Goal: Task Accomplishment & Management: Use online tool/utility

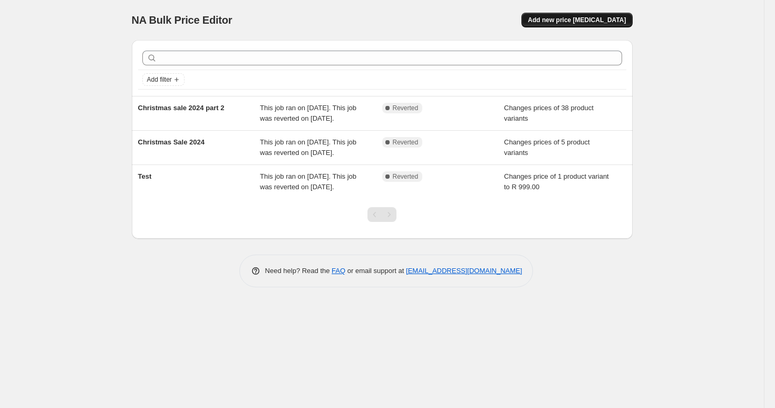
click at [575, 20] on span "Add new price [MEDICAL_DATA]" at bounding box center [577, 20] width 98 height 8
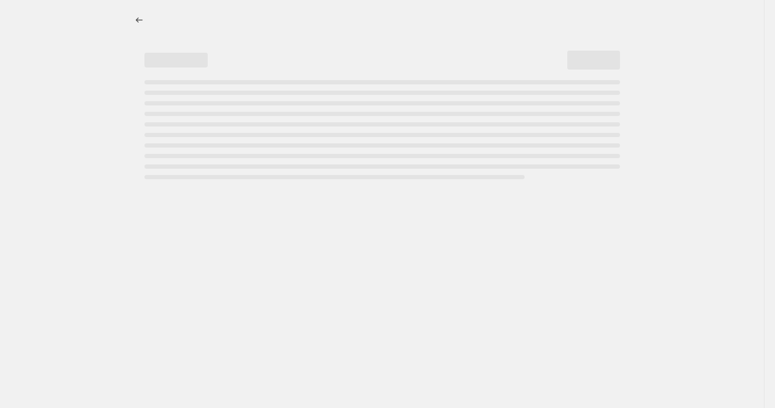
select select "percentage"
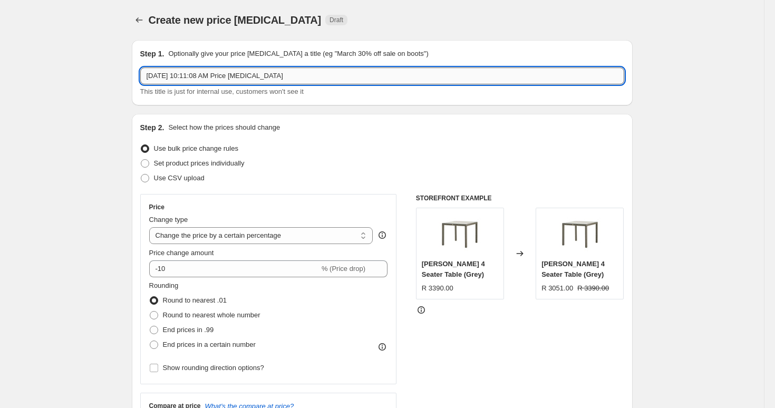
click at [295, 82] on input "Aug 11, 2025, 10:11:08 AM Price change job" at bounding box center [382, 76] width 484 height 17
type input "a"
click at [194, 74] on input "15AUG- 15SEP LIGHTSALE 30% OFF" at bounding box center [382, 76] width 484 height 17
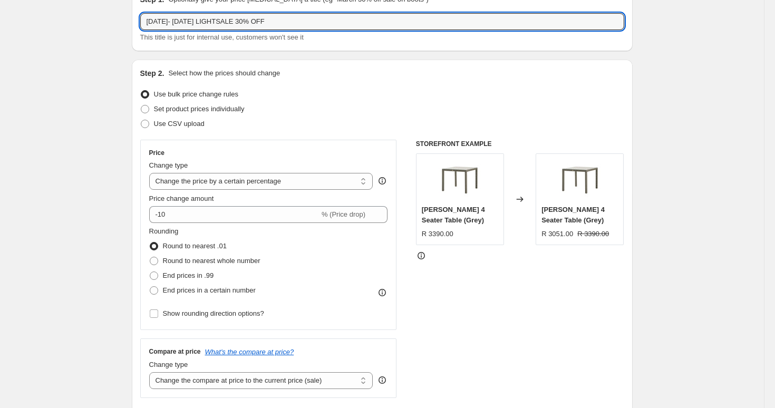
scroll to position [71, 0]
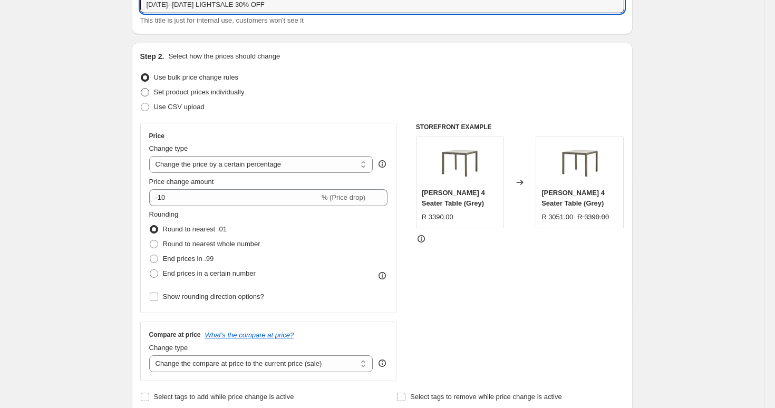
type input "15AUG- 15SEP 2025 LIGHTSALE 30% OFF"
click at [155, 93] on span "Set product prices individually" at bounding box center [199, 92] width 91 height 8
click at [141, 89] on input "Set product prices individually" at bounding box center [141, 88] width 1 height 1
radio input "true"
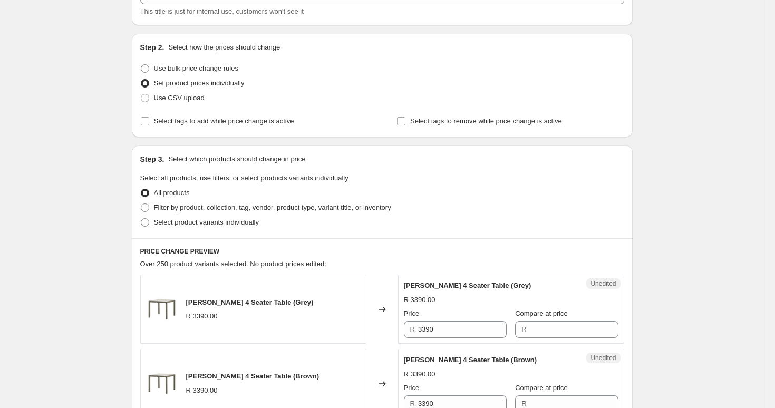
scroll to position [79, 0]
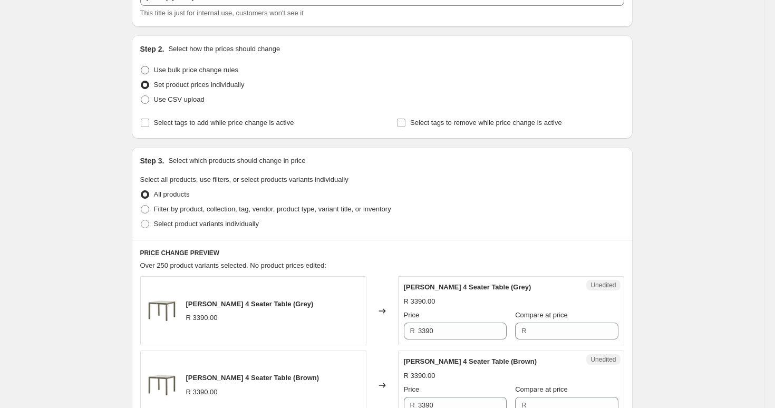
click at [169, 68] on span "Use bulk price change rules" at bounding box center [196, 70] width 84 height 8
click at [141, 66] on input "Use bulk price change rules" at bounding box center [141, 66] width 1 height 1
radio input "true"
select select "percentage"
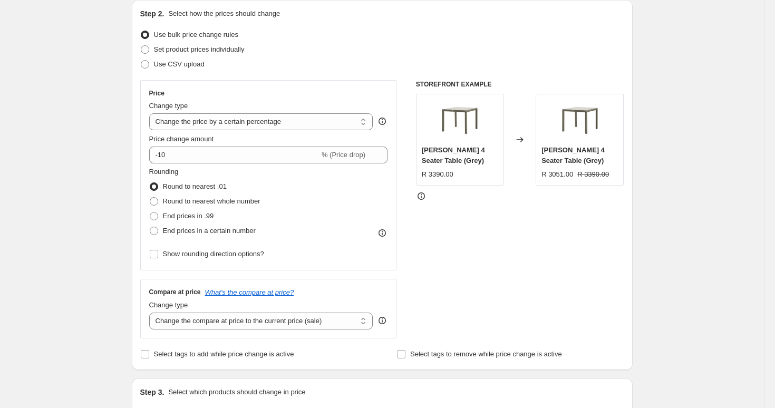
scroll to position [138, 0]
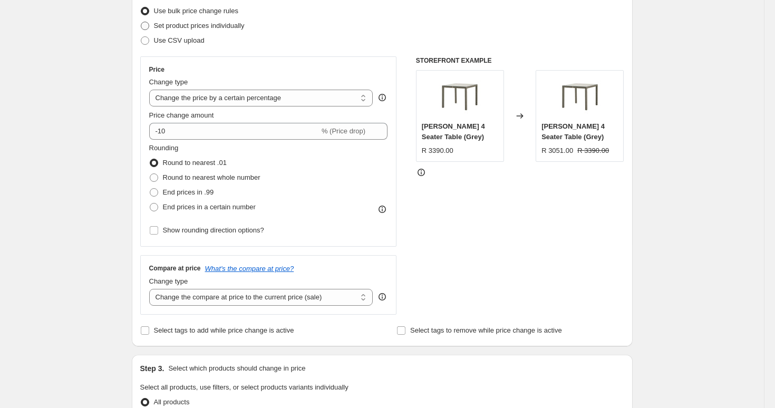
click at [191, 28] on span "Set product prices individually" at bounding box center [199, 26] width 91 height 8
click at [141, 22] on input "Set product prices individually" at bounding box center [141, 22] width 1 height 1
radio input "true"
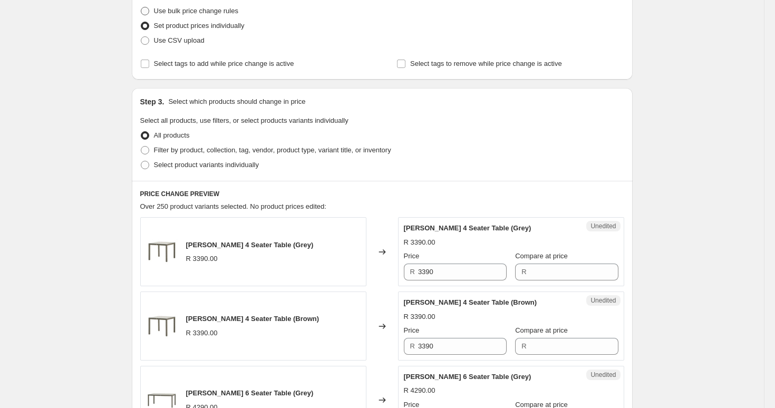
click at [198, 13] on span "Use bulk price change rules" at bounding box center [196, 11] width 84 height 8
click at [141, 7] on input "Use bulk price change rules" at bounding box center [141, 7] width 1 height 1
radio input "true"
select select "percentage"
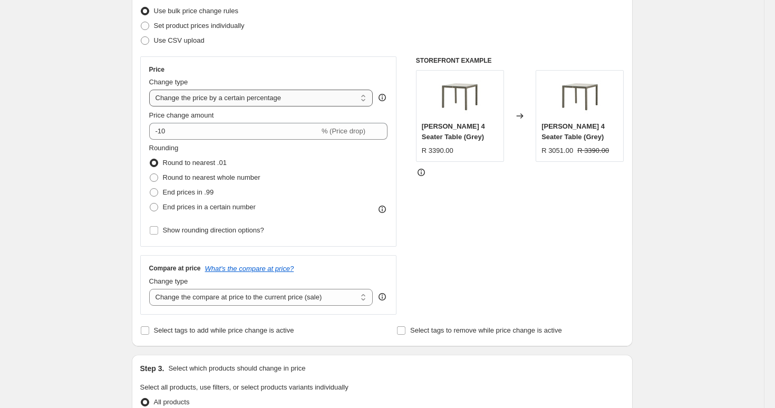
click at [225, 103] on select "Change the price to a certain amount Change the price by a certain amount Chang…" at bounding box center [261, 98] width 224 height 17
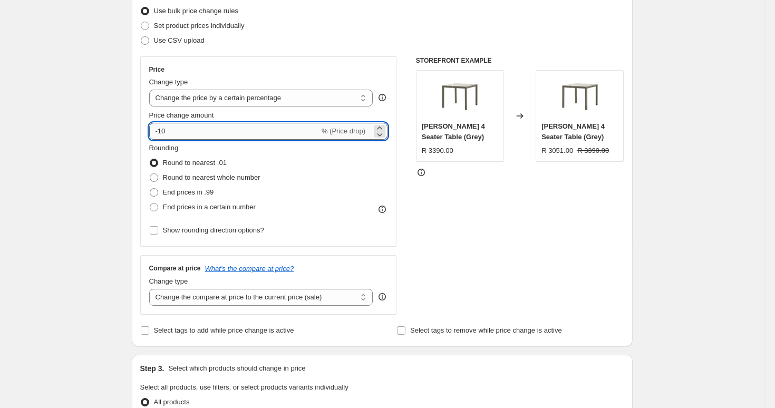
click at [205, 131] on input "-10" at bounding box center [234, 131] width 170 height 17
type input "-1"
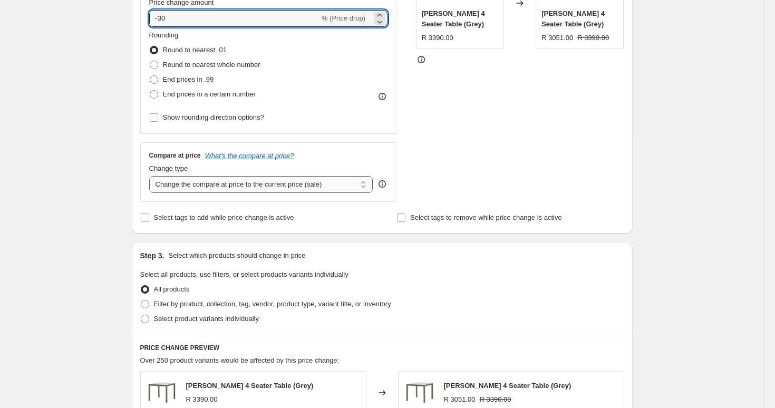
scroll to position [254, 0]
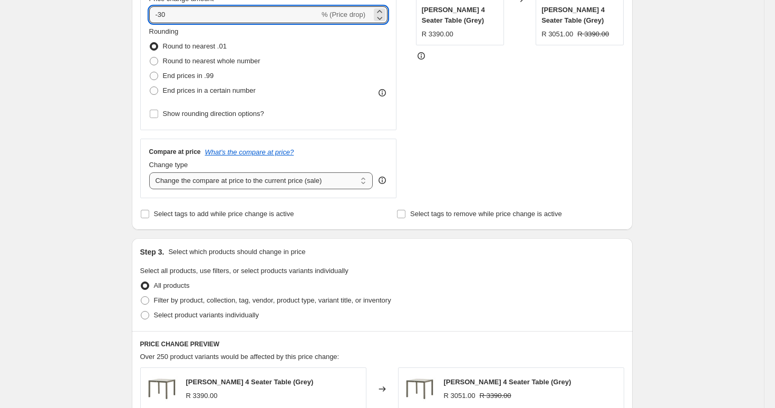
type input "-30"
click at [312, 186] on select "Change the compare at price to the current price (sale) Change the compare at p…" at bounding box center [261, 180] width 224 height 17
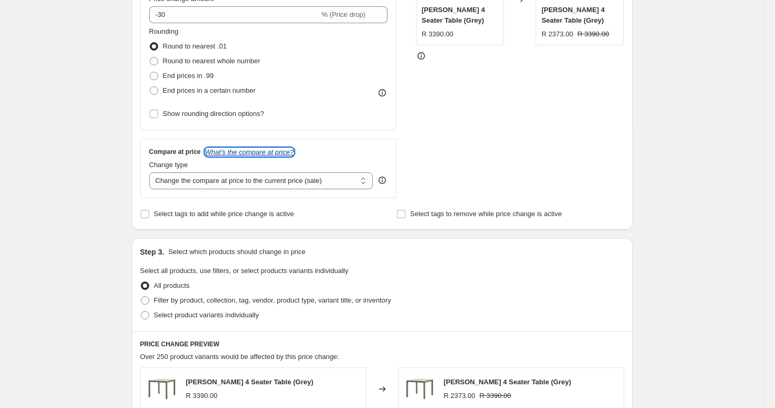
click at [283, 151] on icon "What's the compare at price?" at bounding box center [249, 152] width 89 height 8
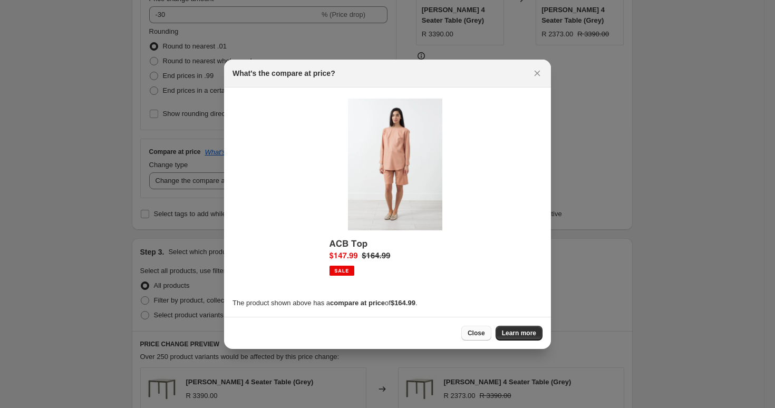
click at [468, 330] on span "Close" at bounding box center [476, 333] width 17 height 8
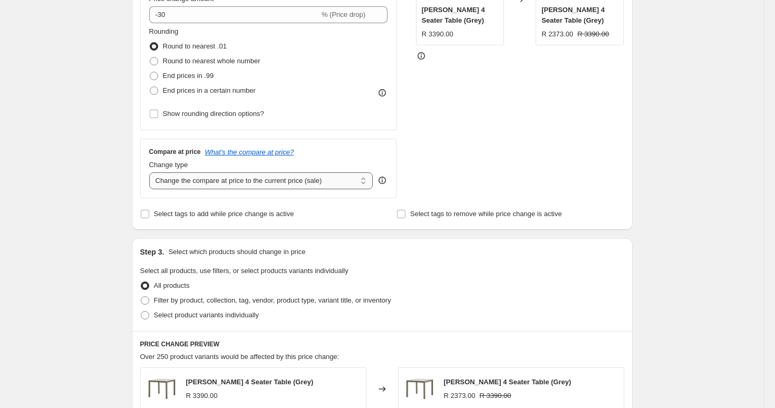
click at [283, 184] on select "Change the compare at price to the current price (sale) Change the compare at p…" at bounding box center [261, 180] width 224 height 17
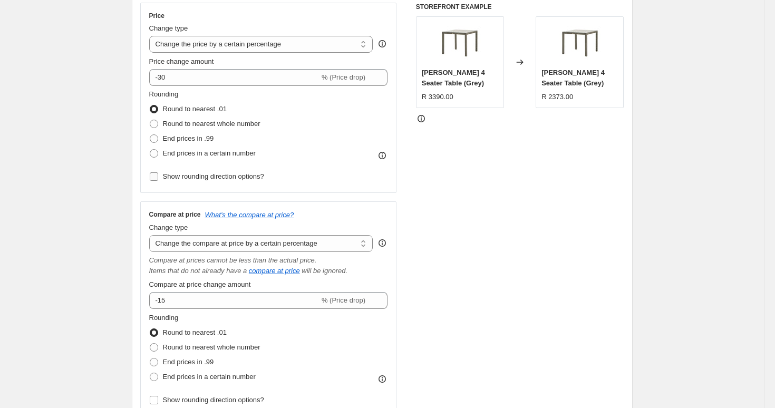
scroll to position [188, 0]
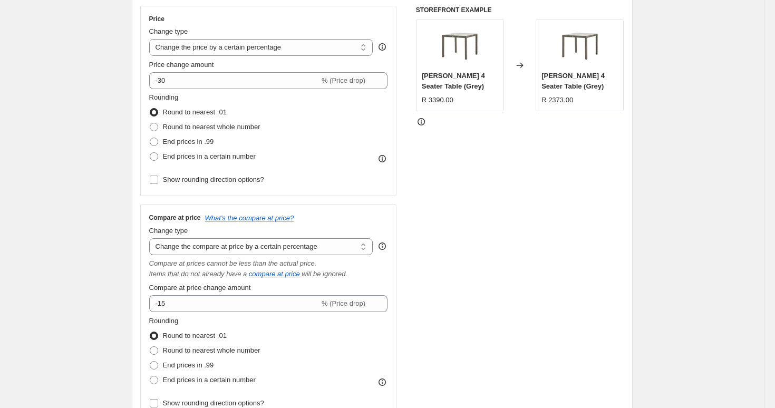
click at [383, 46] on icon at bounding box center [382, 47] width 11 height 11
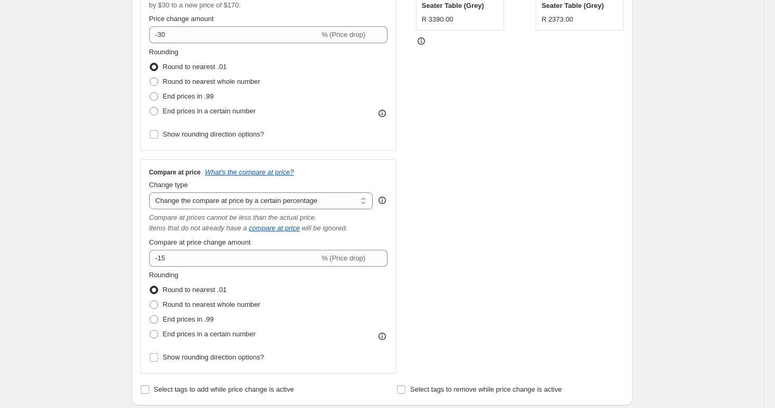
scroll to position [271, 0]
click at [201, 201] on select "Change the compare at price to the current price (sale) Change the compare at p…" at bounding box center [261, 198] width 224 height 17
select select "ep"
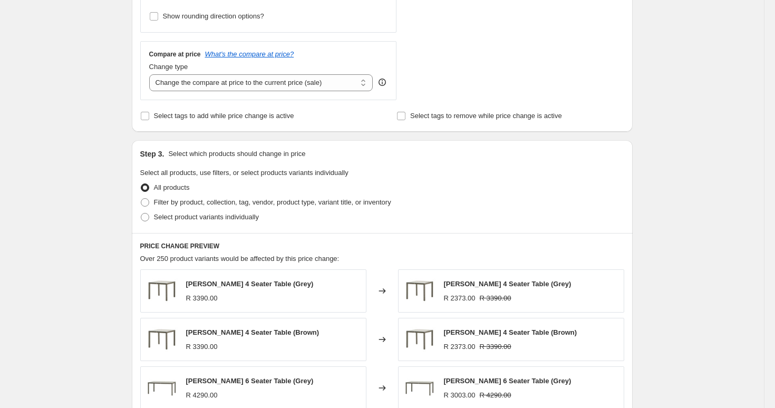
scroll to position [388, 0]
click at [148, 199] on span at bounding box center [145, 202] width 8 height 8
click at [141, 198] on input "Filter by product, collection, tag, vendor, product type, variant title, or inv…" at bounding box center [141, 198] width 1 height 1
radio input "true"
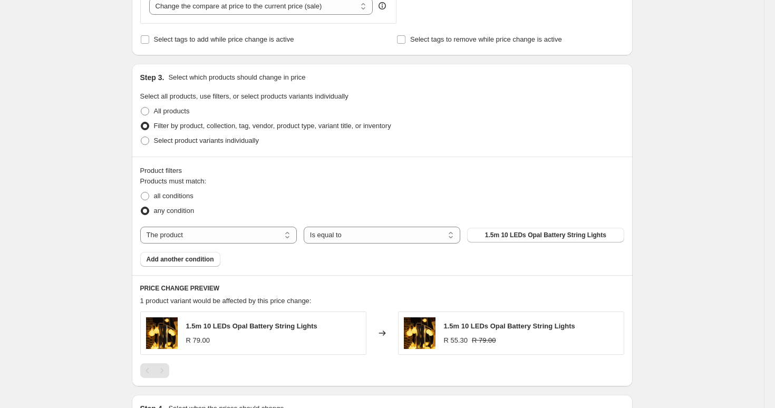
scroll to position [467, 0]
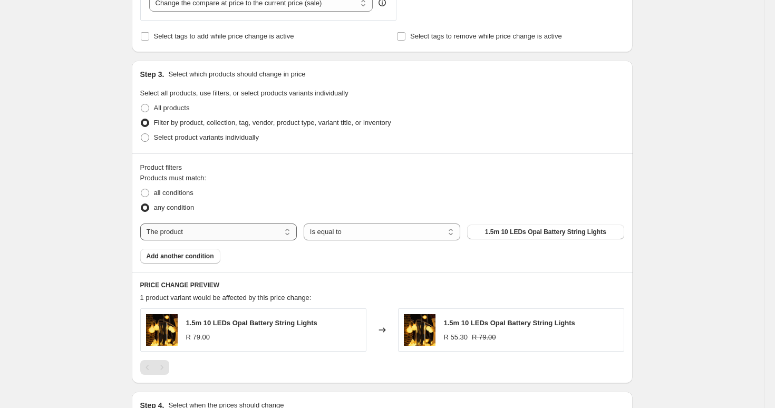
click at [227, 235] on select "The product The product's collection The product's tag The product's vendor The…" at bounding box center [218, 232] width 157 height 17
select select "tag"
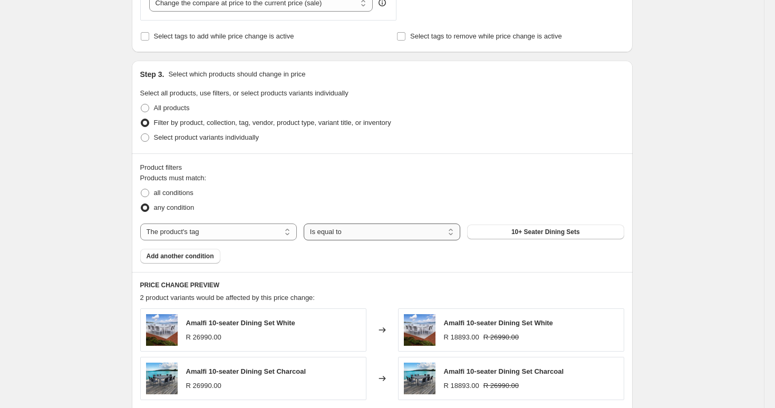
click at [361, 230] on select "Is equal to Is not equal to" at bounding box center [382, 232] width 157 height 17
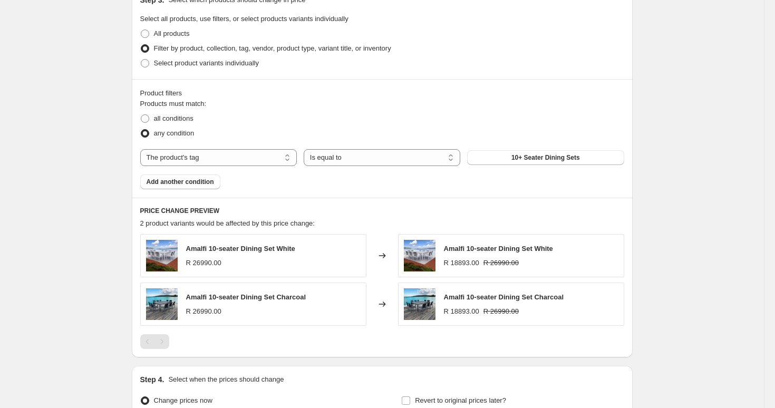
scroll to position [542, 0]
click at [248, 157] on select "The product The product's collection The product's tag The product's vendor The…" at bounding box center [218, 156] width 157 height 17
click at [341, 162] on select "Is equal to Is not equal to" at bounding box center [382, 156] width 157 height 17
click at [494, 160] on button "10+ Seater Dining Sets" at bounding box center [545, 156] width 157 height 15
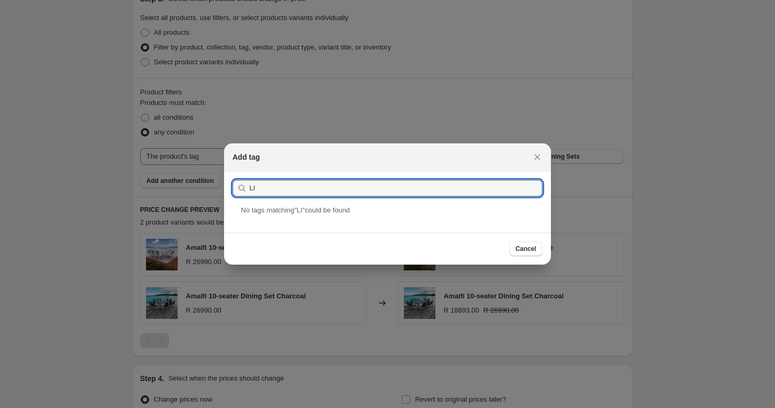
type input "L"
type input "AUG"
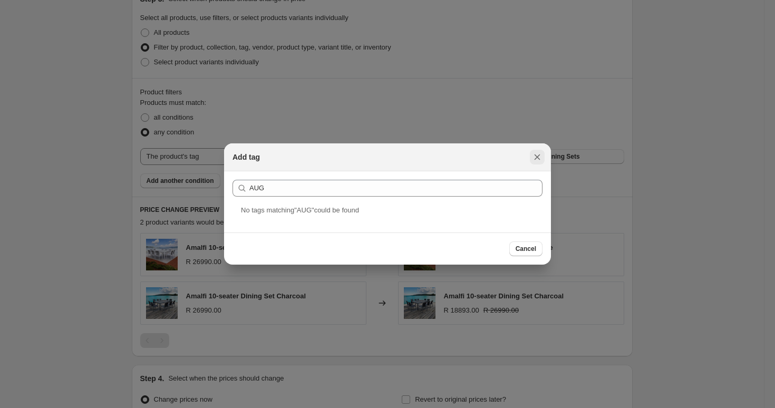
click at [537, 154] on icon "Close" at bounding box center [537, 157] width 11 height 11
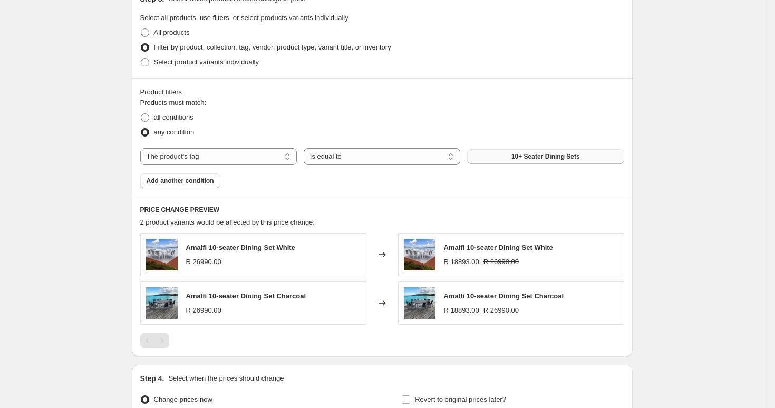
click at [483, 157] on button "10+ Seater Dining Sets" at bounding box center [545, 156] width 157 height 15
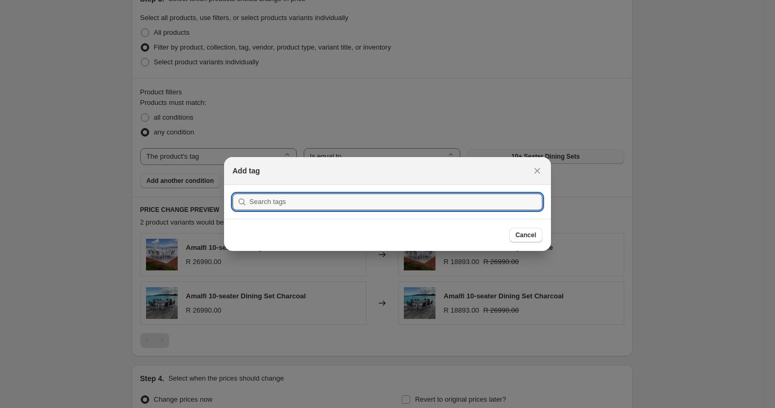
scroll to position [0, 0]
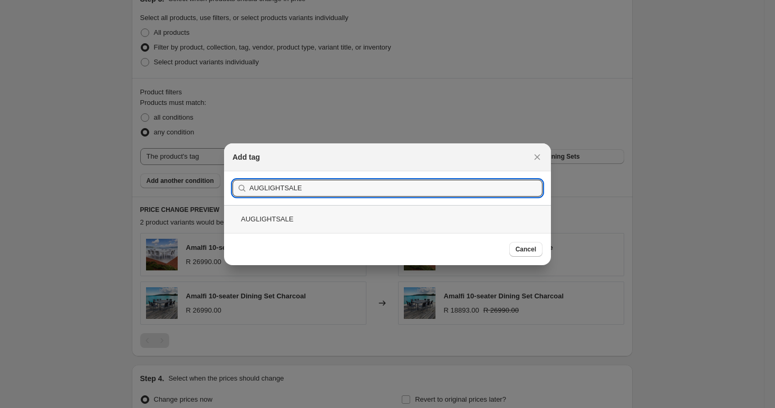
type input "AUGLIGHTSALE"
click at [264, 216] on div "AUGLIGHTSALE" at bounding box center [387, 219] width 327 height 28
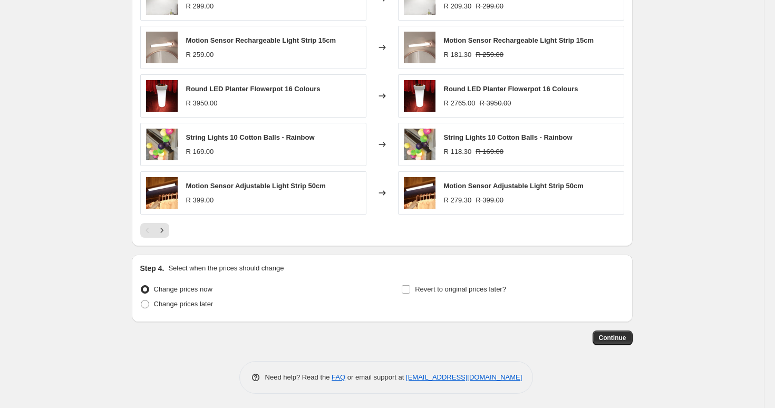
scroll to position [800, 0]
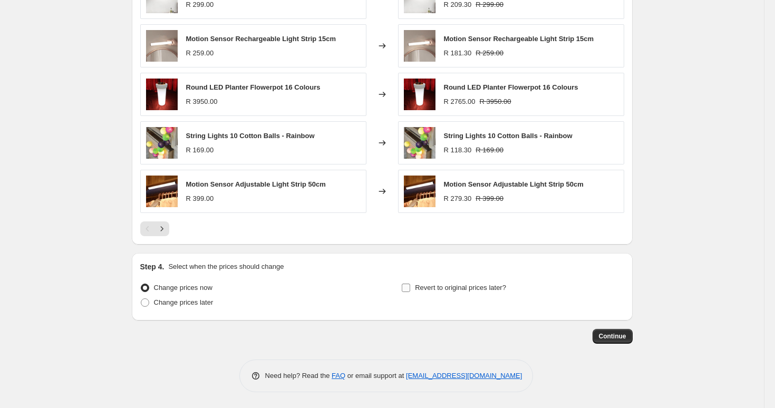
click at [412, 290] on label "Revert to original prices later?" at bounding box center [453, 288] width 105 height 15
click at [410, 290] on input "Revert to original prices later?" at bounding box center [406, 288] width 8 height 8
checkbox input "true"
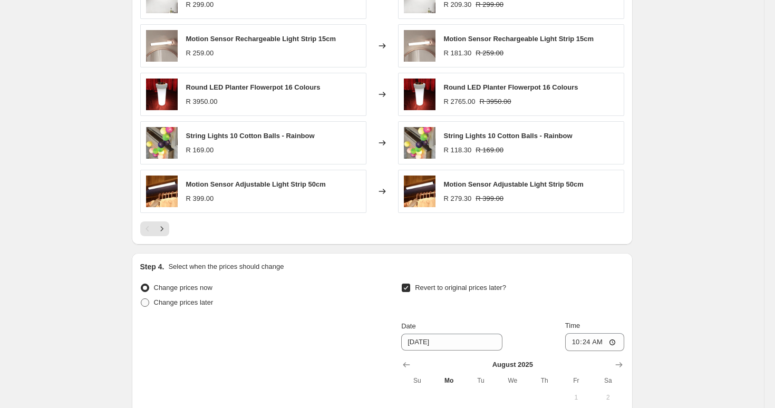
click at [190, 304] on span "Change prices later" at bounding box center [184, 303] width 60 height 8
click at [141, 299] on input "Change prices later" at bounding box center [141, 299] width 1 height 1
radio input "true"
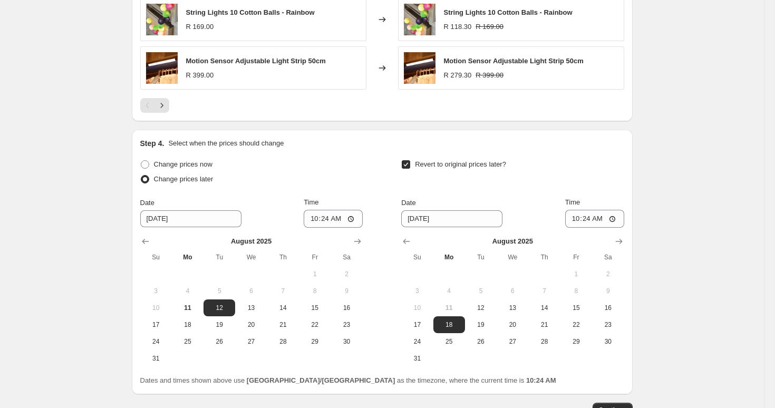
scroll to position [927, 0]
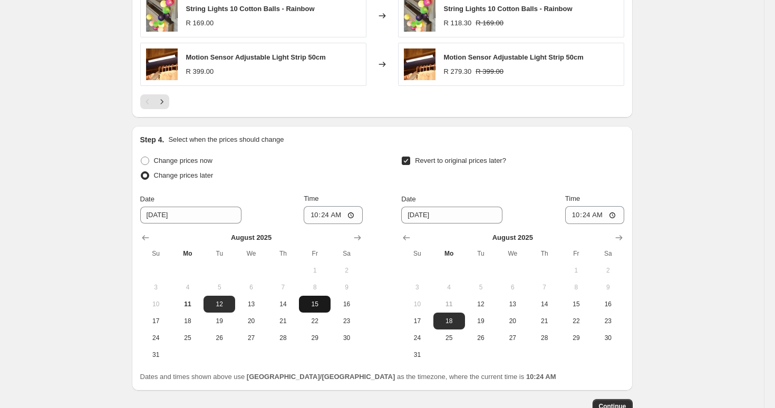
click at [315, 305] on span "15" at bounding box center [314, 304] width 23 height 8
type input "8/15/2025"
click at [350, 215] on input "10:24" at bounding box center [333, 215] width 59 height 18
click at [331, 216] on input "10:24" at bounding box center [333, 215] width 59 height 18
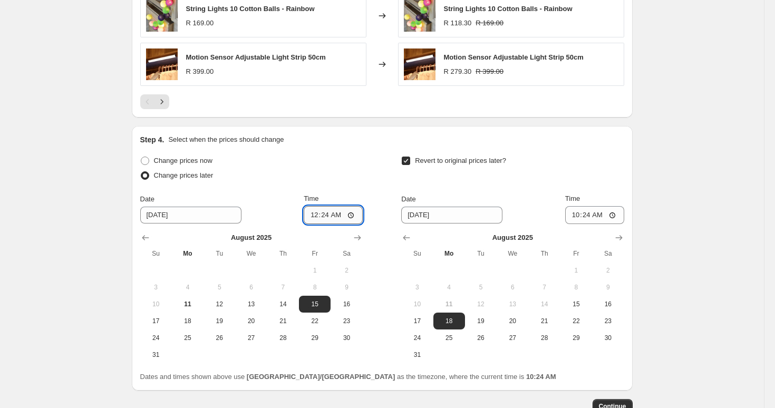
click at [342, 215] on input "00:24" at bounding box center [333, 215] width 59 height 18
click at [340, 215] on input "00:24" at bounding box center [333, 215] width 59 height 18
type input "00:00"
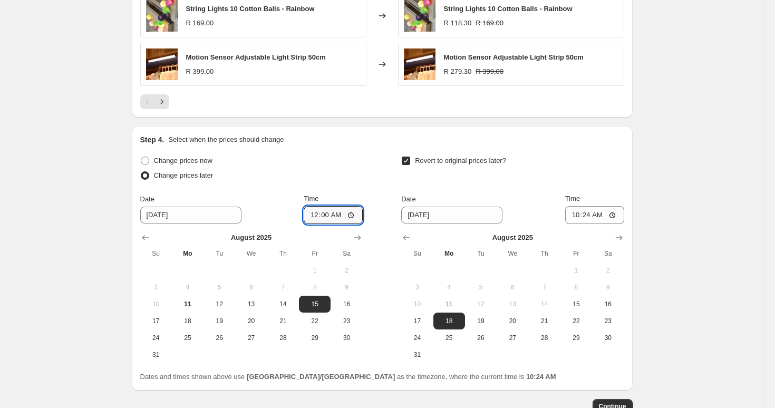
click at [345, 182] on div "Change prices later" at bounding box center [251, 175] width 223 height 15
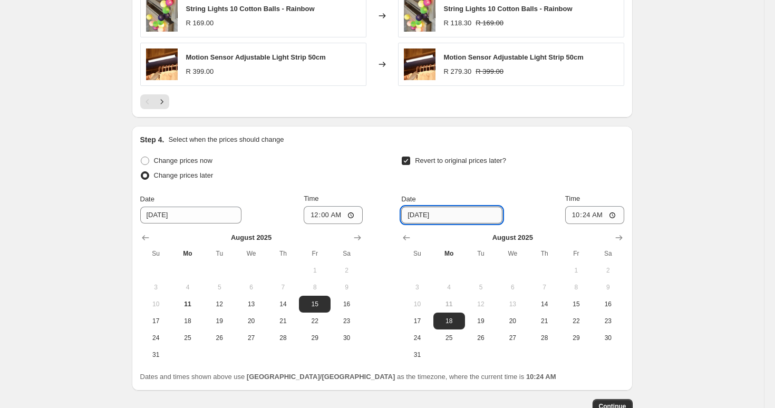
click at [412, 216] on input "[DATE]" at bounding box center [451, 215] width 101 height 17
click at [618, 234] on icon "Show next month, September 2025" at bounding box center [619, 238] width 11 height 11
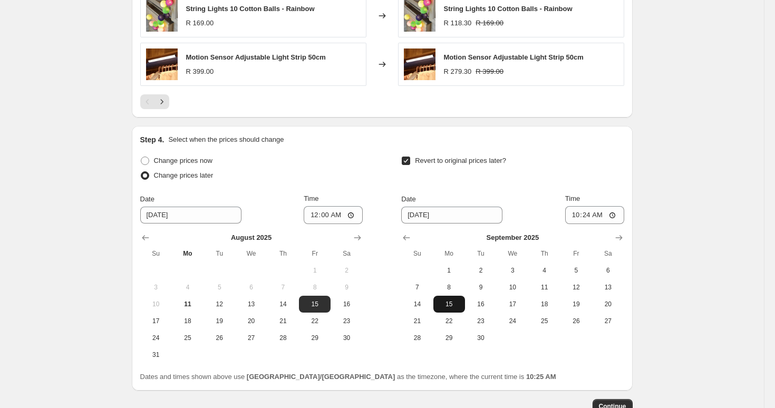
click at [447, 308] on span "15" at bounding box center [449, 304] width 23 height 8
type input "9/15/2025"
click at [587, 217] on input "10:24" at bounding box center [594, 215] width 59 height 18
type input "23:59"
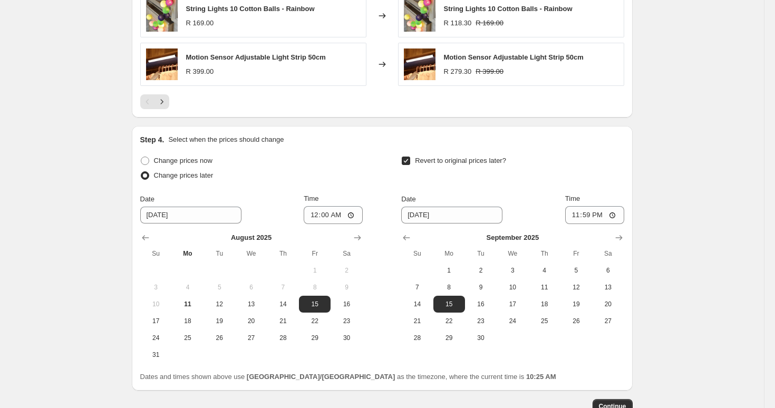
click at [598, 170] on div "Revert to original prices later?" at bounding box center [512, 169] width 223 height 32
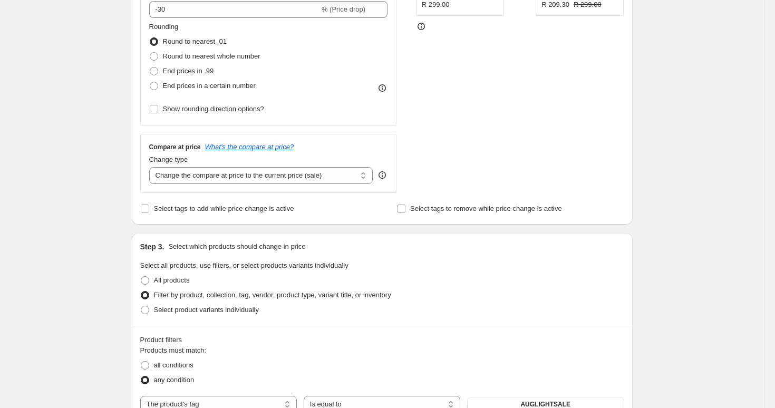
scroll to position [294, 0]
click at [383, 175] on icon at bounding box center [382, 175] width 11 height 11
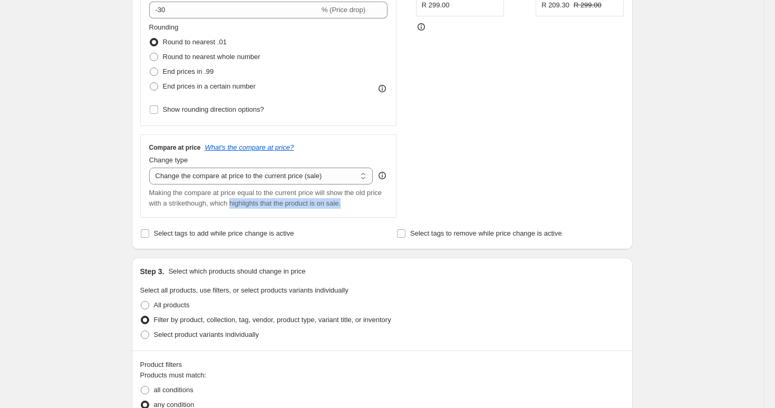
drag, startPoint x: 376, startPoint y: 204, endPoint x: 256, endPoint y: 202, distance: 120.3
click at [256, 202] on div "Making the compare at price equal to the current price will show the old price …" at bounding box center [268, 198] width 239 height 21
click at [360, 175] on select "Change the compare at price to the current price (sale) Change the compare at p…" at bounding box center [261, 176] width 224 height 17
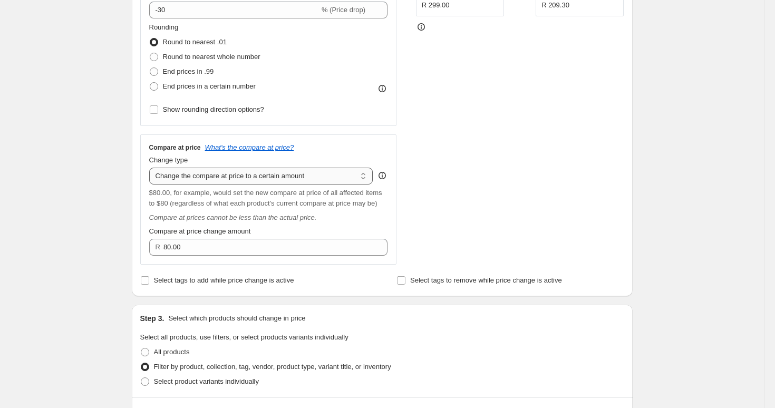
click at [358, 176] on select "Change the compare at price to the current price (sale) Change the compare at p…" at bounding box center [261, 176] width 224 height 17
select select "ep"
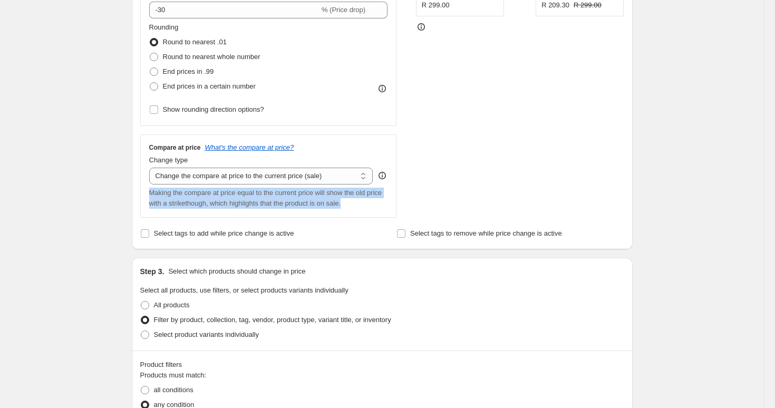
drag, startPoint x: 379, startPoint y: 205, endPoint x: 133, endPoint y: 191, distance: 246.7
click at [133, 191] on div "Step 2. Select how the prices should change Use bulk price change rules Set pro…" at bounding box center [382, 34] width 501 height 429
copy span "Making the compare at price equal to the current price will show the old price …"
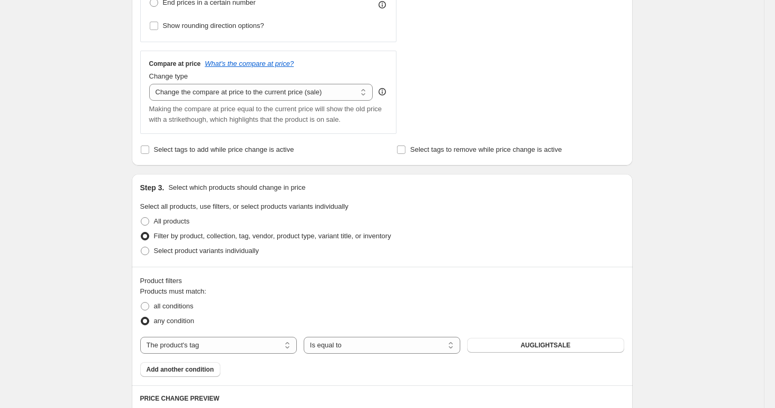
scroll to position [381, 0]
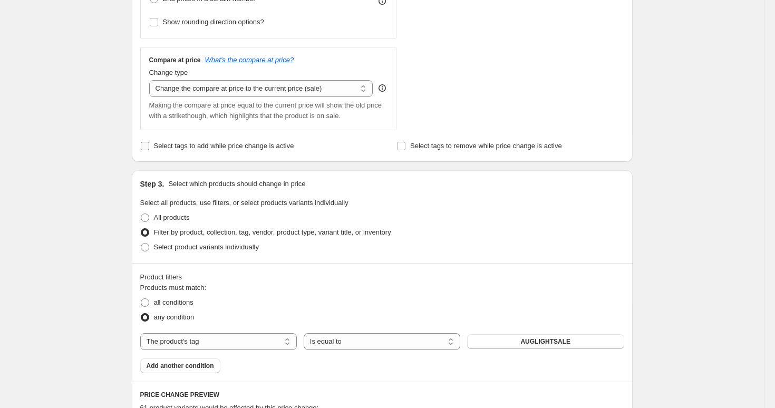
click at [147, 147] on input "Select tags to add while price change is active" at bounding box center [145, 146] width 8 height 8
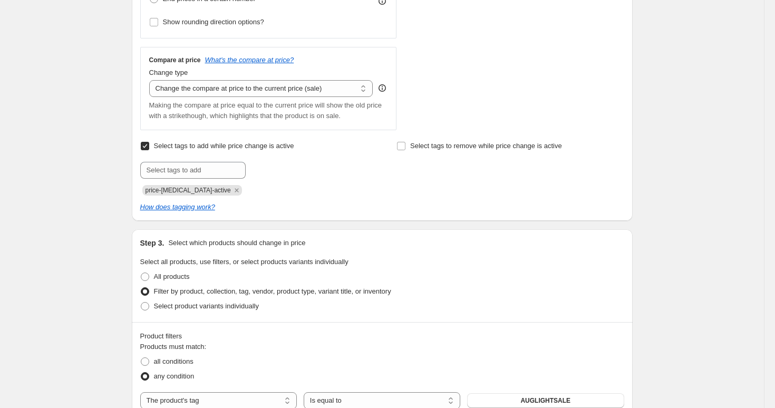
click at [147, 147] on input "Select tags to add while price change is active" at bounding box center [145, 146] width 8 height 8
checkbox input "false"
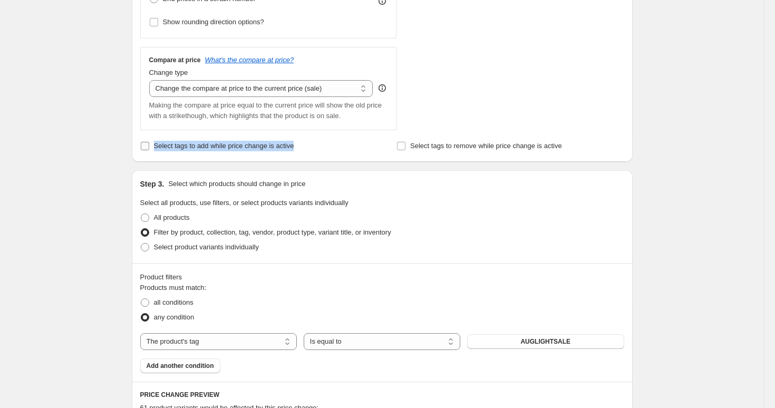
drag, startPoint x: 309, startPoint y: 147, endPoint x: 153, endPoint y: 148, distance: 155.6
click at [153, 148] on div "Select tags to add while price change is active" at bounding box center [253, 146] width 227 height 15
copy span "Select tags to add while price change is active"
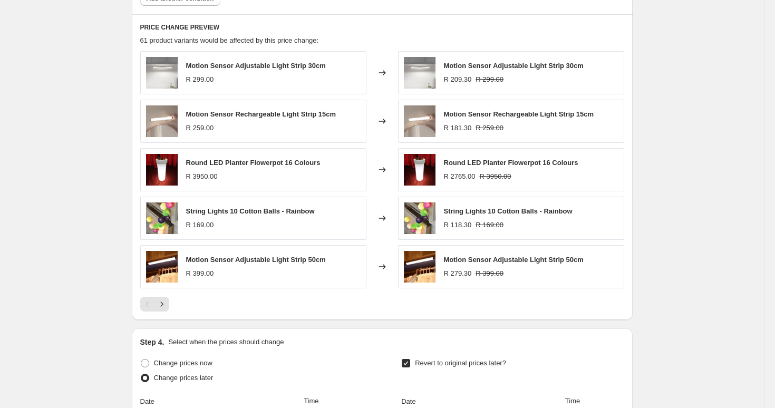
scroll to position [767, 0]
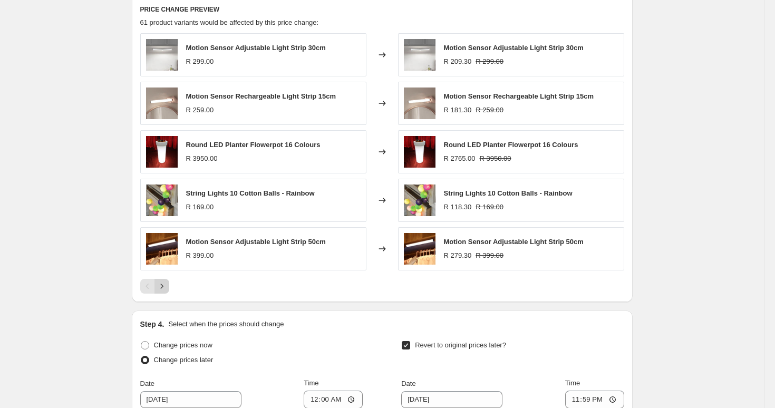
click at [165, 289] on icon "Next" at bounding box center [162, 286] width 11 height 11
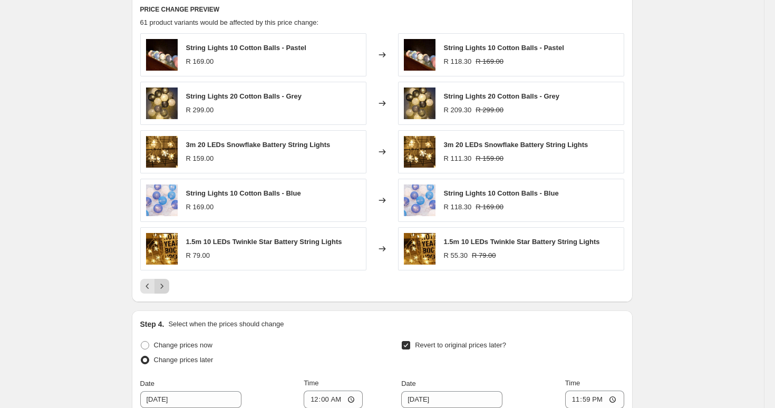
click at [165, 288] on icon "Next" at bounding box center [162, 286] width 11 height 11
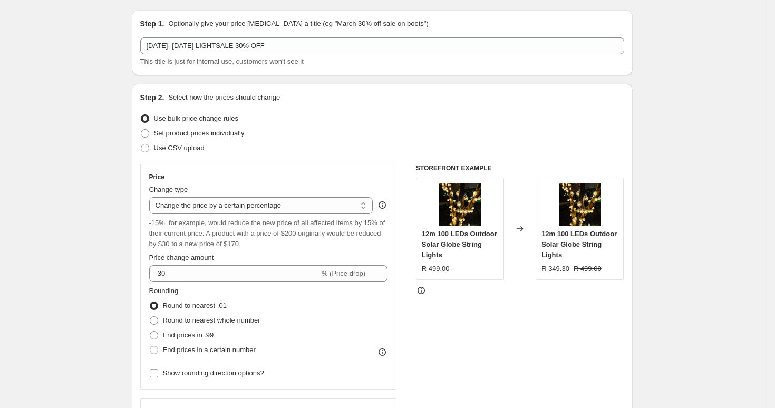
scroll to position [50, 0]
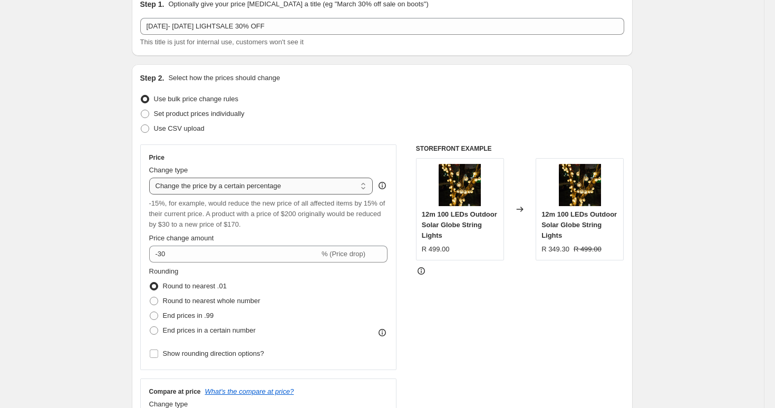
click at [285, 188] on select "Change the price to a certain amount Change the price by a certain amount Chang…" at bounding box center [261, 186] width 224 height 17
click at [382, 187] on icon at bounding box center [382, 186] width 1 height 3
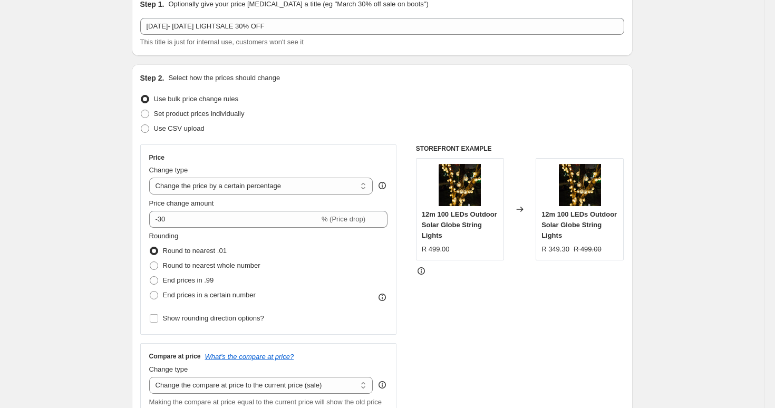
click at [382, 187] on icon at bounding box center [382, 186] width 1 height 3
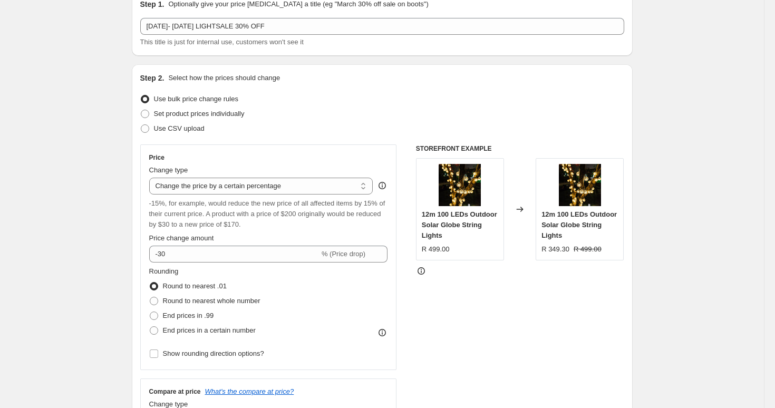
click at [382, 187] on icon at bounding box center [382, 186] width 1 height 3
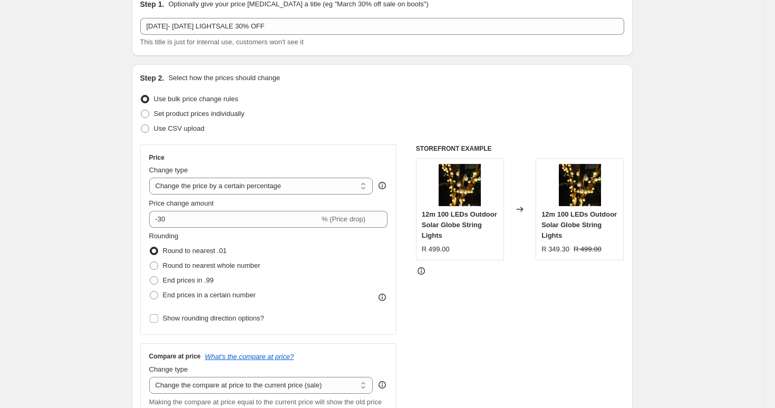
click at [382, 187] on icon at bounding box center [382, 186] width 1 height 3
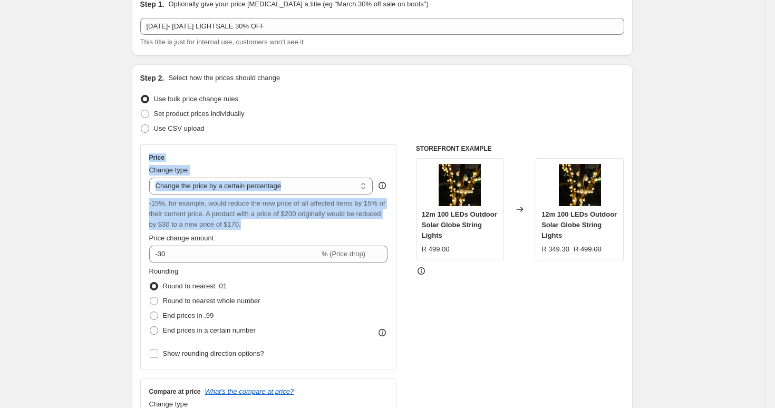
drag, startPoint x: 132, startPoint y: 150, endPoint x: 332, endPoint y: 231, distance: 215.1
click at [332, 231] on div "Step 2. Select how the prices should change Use bulk price change rules Set pro…" at bounding box center [382, 278] width 501 height 429
copy div "Price Change type Change the price to a certain amount Change the price by a ce…"
drag, startPoint x: 146, startPoint y: 158, endPoint x: 295, endPoint y: 224, distance: 162.7
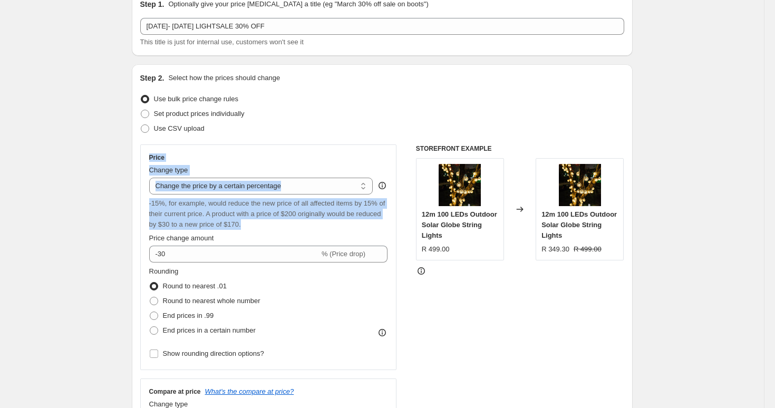
click at [295, 224] on div "Price Change type Change the price to a certain amount Change the price by a ce…" at bounding box center [268, 258] width 257 height 226
copy div "Price Change type Change the price to a certain amount Change the price by a ce…"
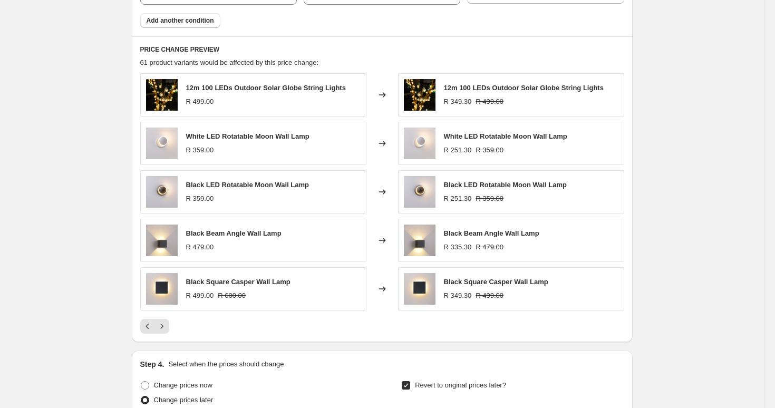
scroll to position [699, 0]
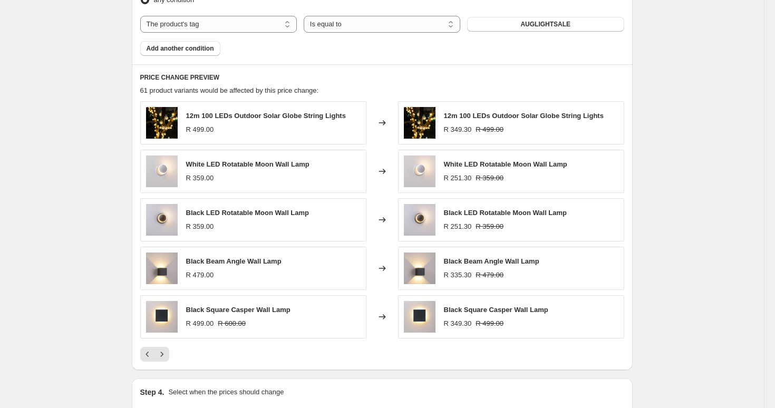
click at [424, 226] on img at bounding box center [420, 220] width 32 height 32
drag, startPoint x: 445, startPoint y: 165, endPoint x: 575, endPoint y: 164, distance: 130.8
click at [575, 164] on div "White LED Rotatable Moon Wall Lamp R 251.30 R 359.00" at bounding box center [511, 171] width 226 height 43
copy span "White LED Rotatable Moon Wall Lamp"
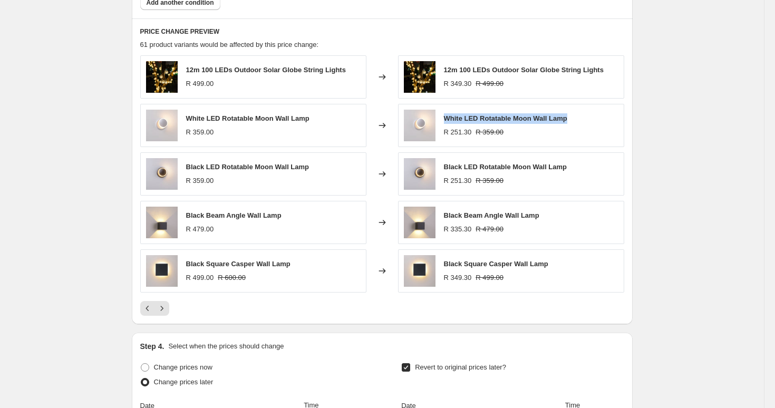
scroll to position [754, 0]
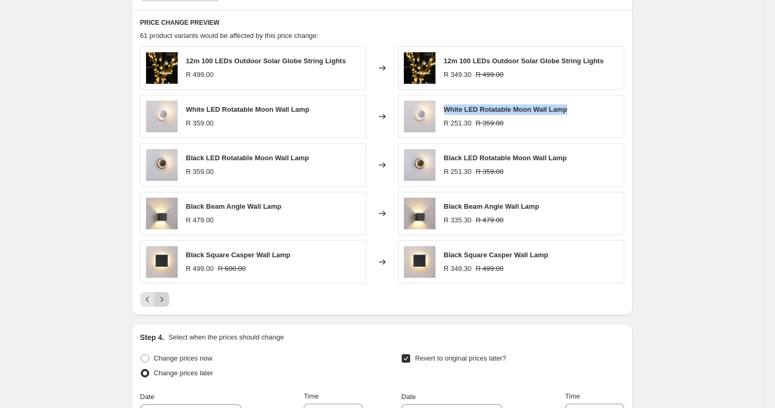
click at [163, 299] on icon "Next" at bounding box center [162, 299] width 11 height 11
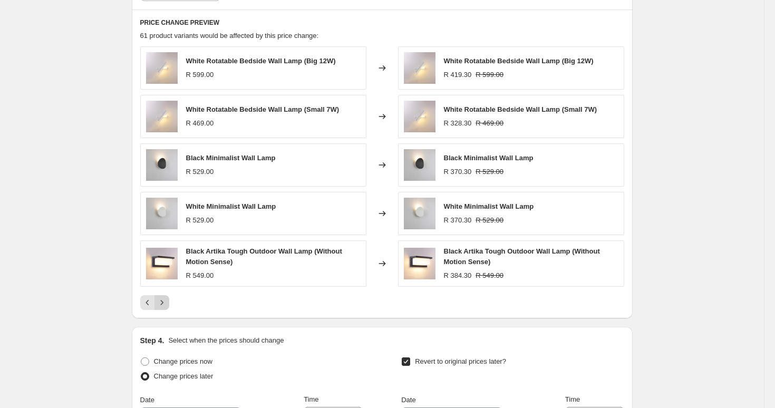
click at [163, 299] on icon "Next" at bounding box center [162, 302] width 11 height 11
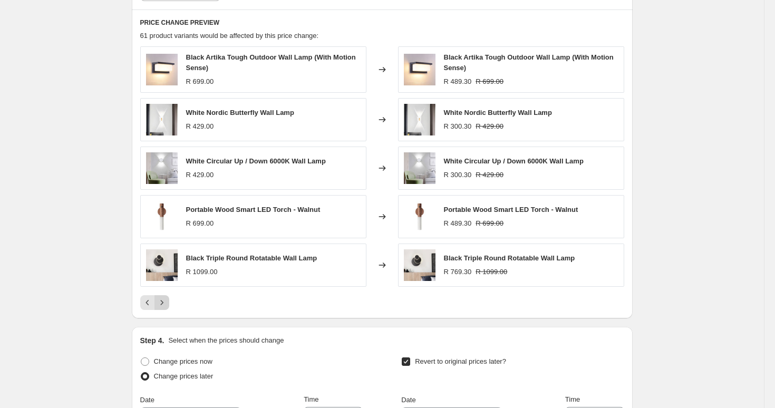
click at [163, 299] on icon "Next" at bounding box center [162, 302] width 11 height 11
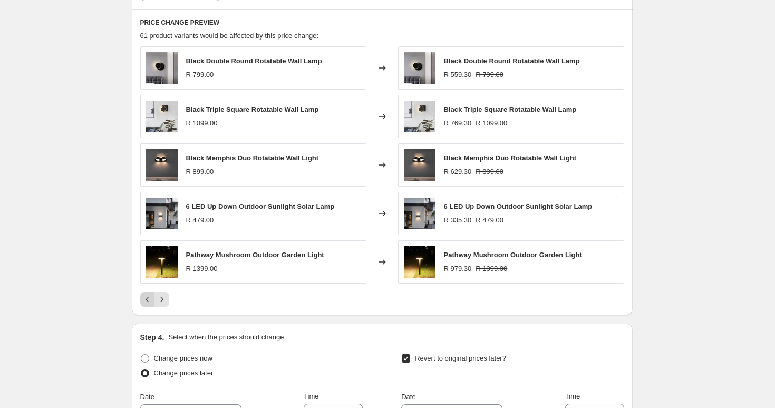
click at [145, 297] on icon "Previous" at bounding box center [147, 299] width 11 height 11
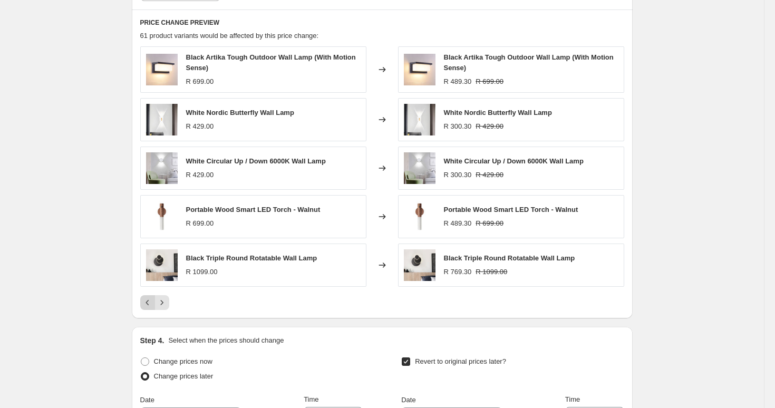
click at [145, 297] on button "Previous" at bounding box center [147, 302] width 15 height 15
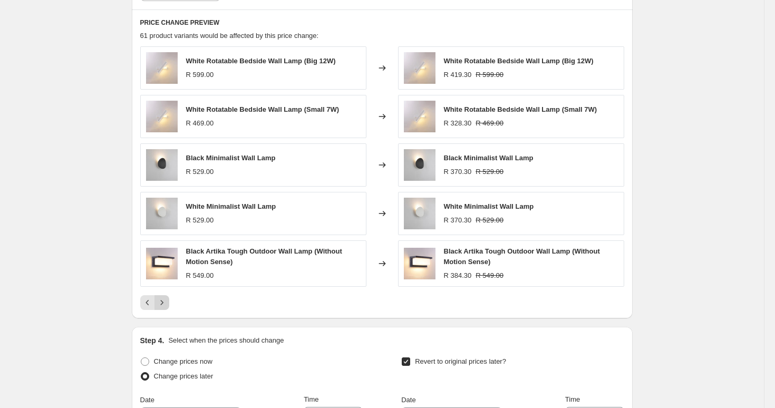
click at [168, 303] on button "Next" at bounding box center [162, 302] width 15 height 15
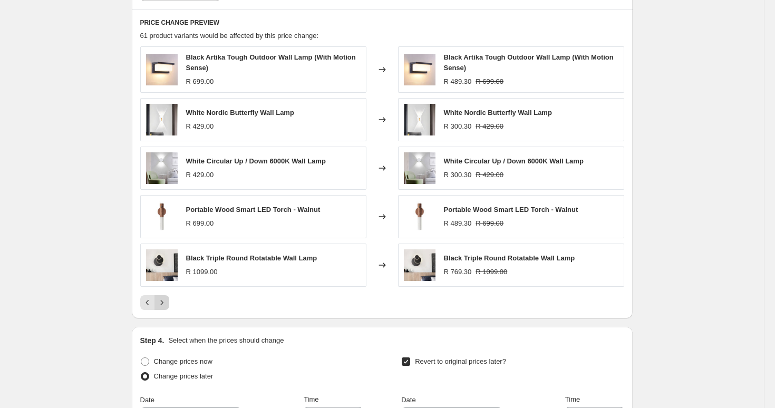
click at [168, 303] on button "Next" at bounding box center [162, 302] width 15 height 15
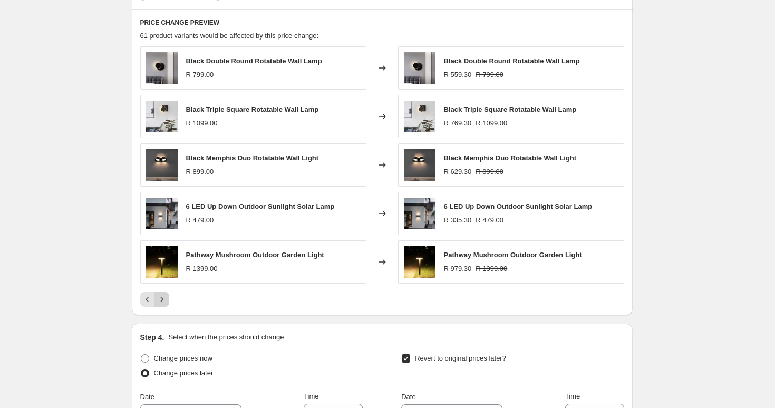
click at [168, 303] on button "Next" at bounding box center [162, 299] width 15 height 15
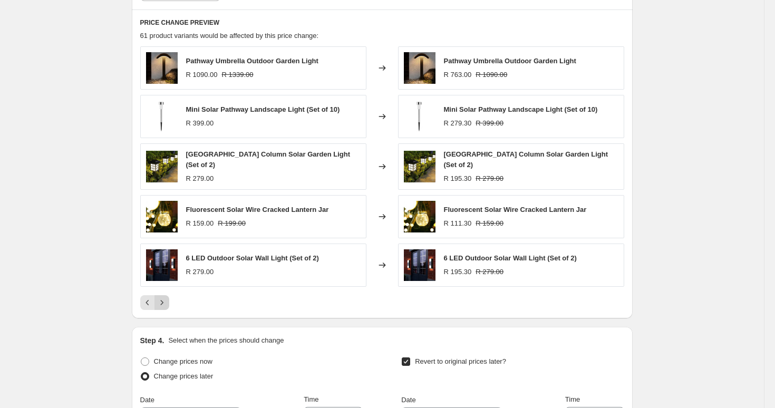
click at [169, 303] on button "Next" at bounding box center [162, 302] width 15 height 15
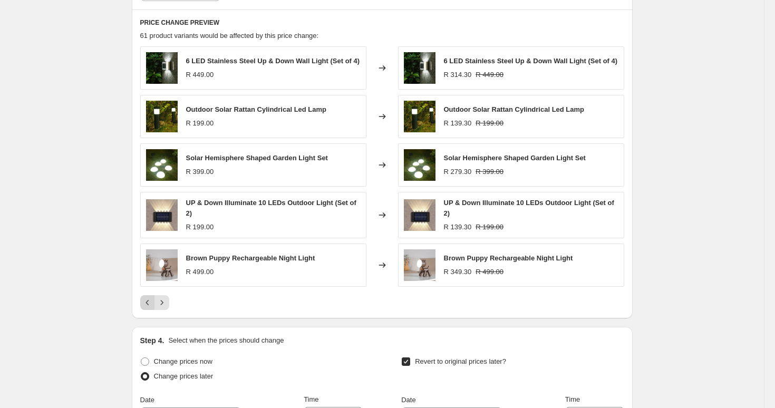
click at [146, 304] on icon "Previous" at bounding box center [147, 302] width 11 height 11
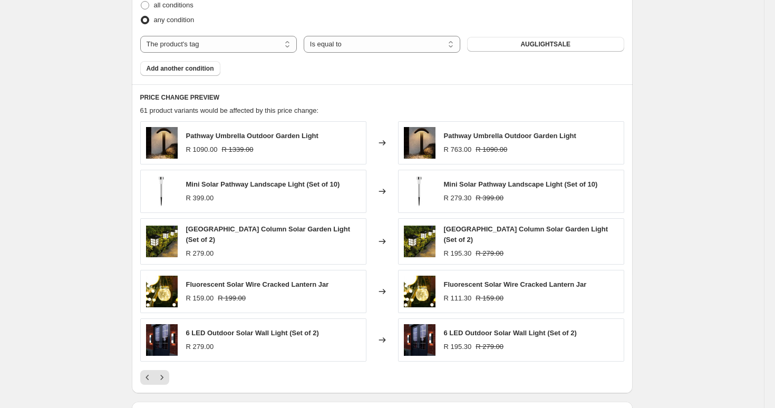
scroll to position [438, 0]
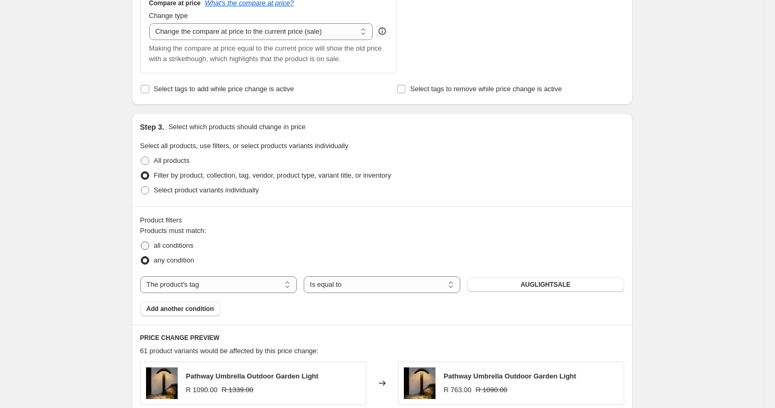
click at [180, 246] on span "all conditions" at bounding box center [174, 246] width 40 height 8
click at [141, 242] on input "all conditions" at bounding box center [141, 242] width 1 height 1
radio input "true"
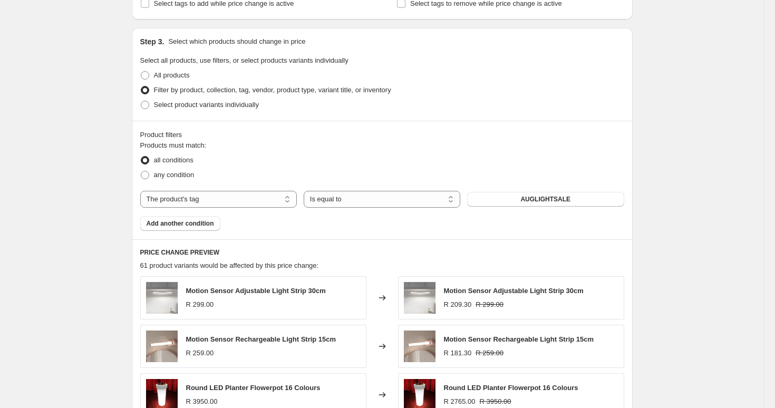
scroll to position [542, 0]
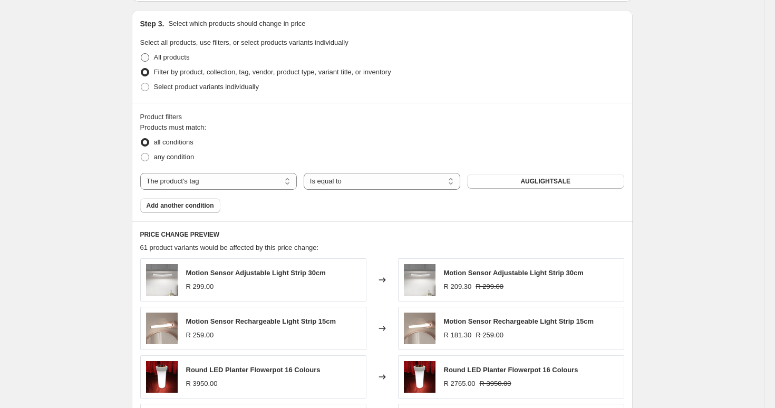
click at [172, 59] on span "All products" at bounding box center [172, 57] width 36 height 8
click at [141, 54] on input "All products" at bounding box center [141, 53] width 1 height 1
radio input "true"
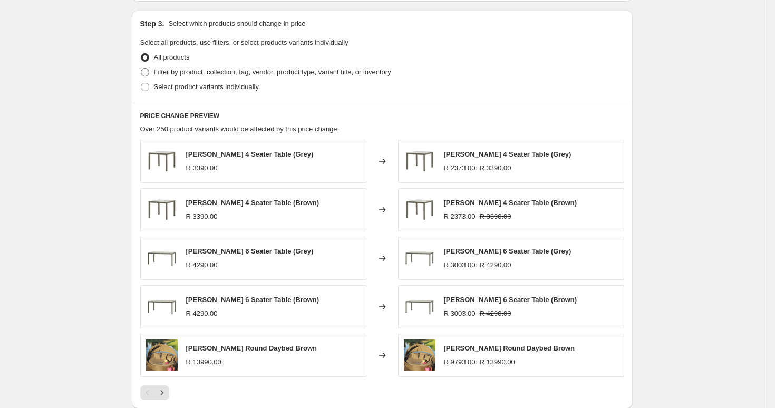
click at [176, 70] on span "Filter by product, collection, tag, vendor, product type, variant title, or inv…" at bounding box center [272, 72] width 237 height 8
click at [141, 69] on input "Filter by product, collection, tag, vendor, product type, variant title, or inv…" at bounding box center [141, 68] width 1 height 1
radio input "true"
select select "tag"
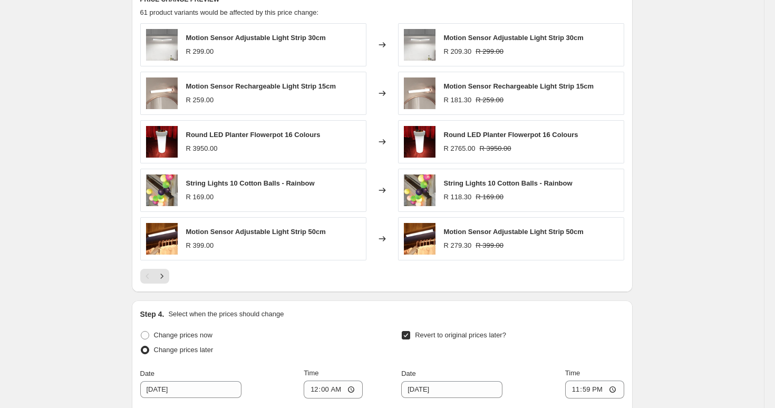
scroll to position [776, 0]
click at [161, 279] on icon "Next" at bounding box center [162, 277] width 11 height 11
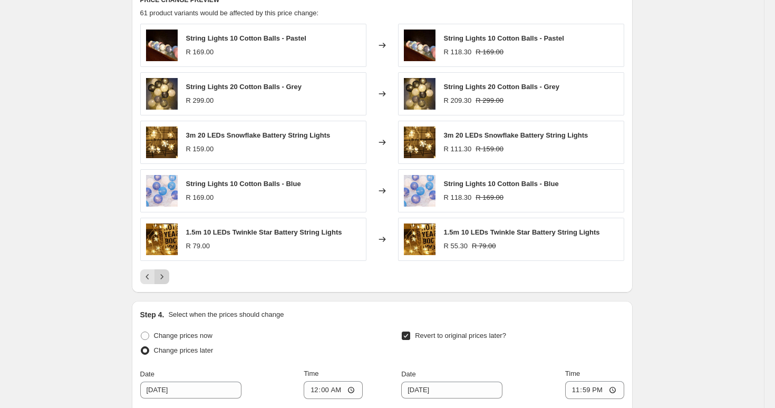
click at [161, 279] on icon "Next" at bounding box center [162, 277] width 11 height 11
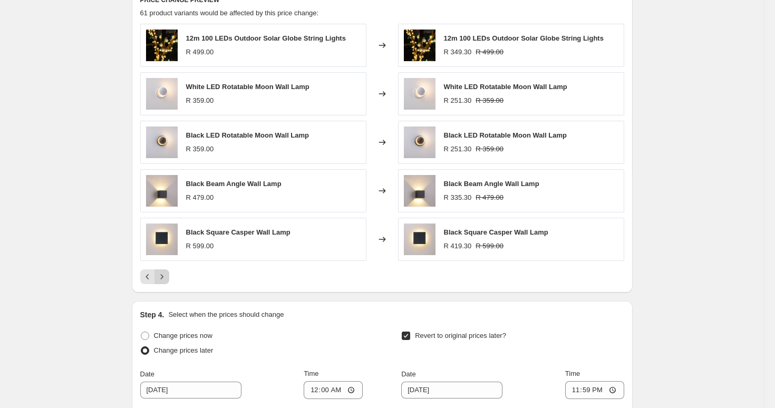
click at [161, 279] on icon "Next" at bounding box center [162, 277] width 11 height 11
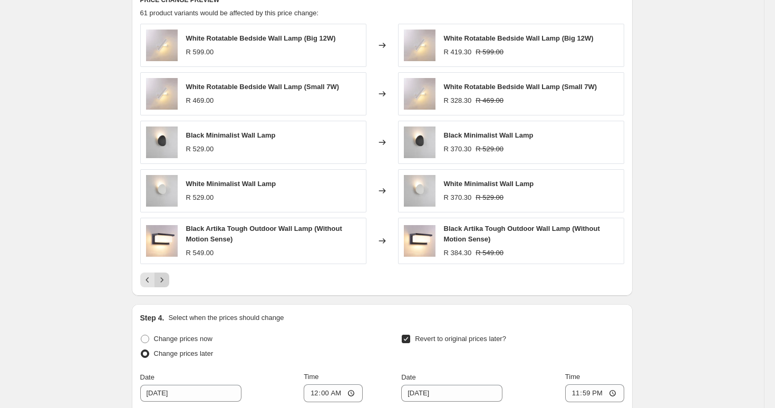
click at [161, 279] on icon "Next" at bounding box center [162, 280] width 11 height 11
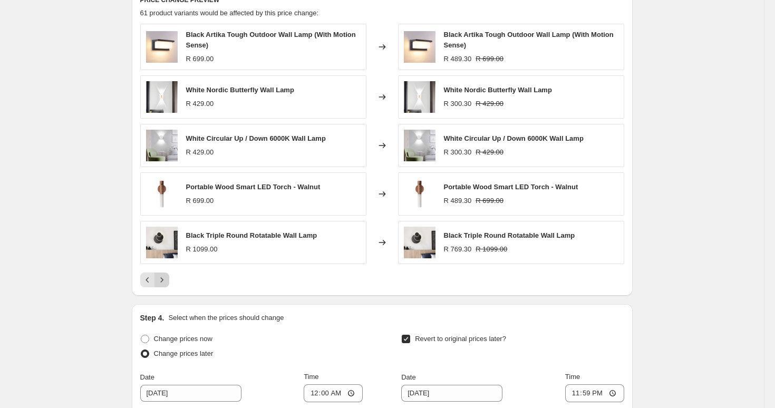
click at [163, 280] on icon "Next" at bounding box center [162, 280] width 11 height 11
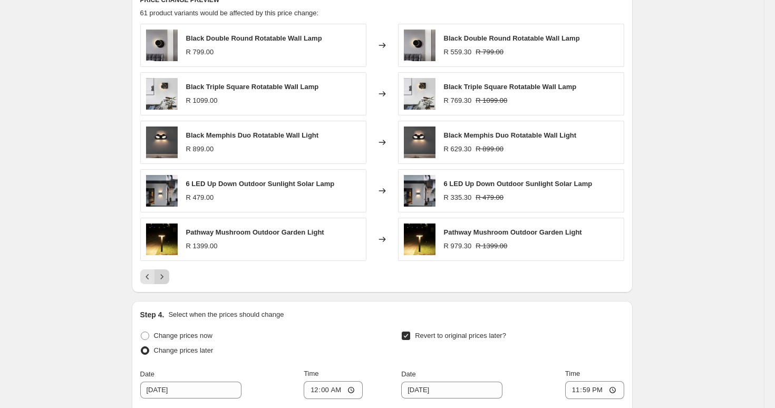
click at [163, 280] on icon "Next" at bounding box center [162, 277] width 11 height 11
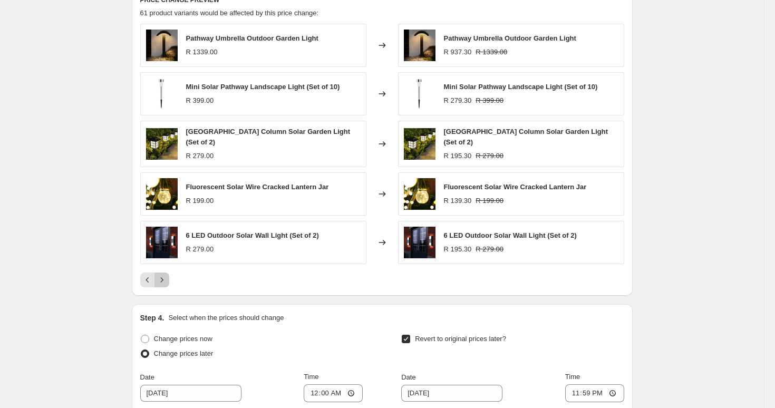
click at [163, 280] on icon "Next" at bounding box center [162, 280] width 11 height 11
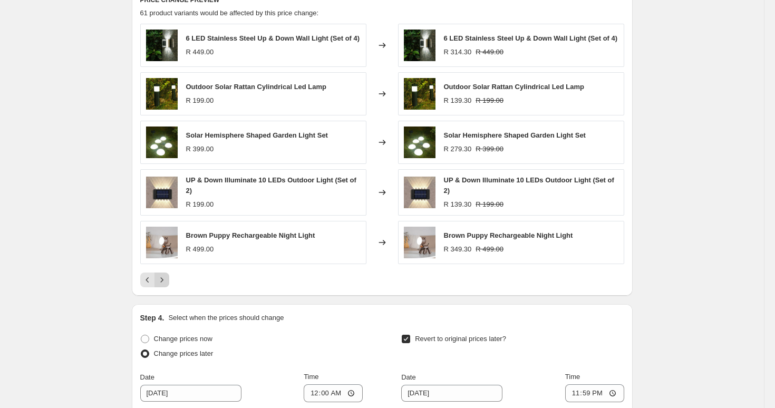
click at [163, 281] on icon "Next" at bounding box center [162, 280] width 11 height 11
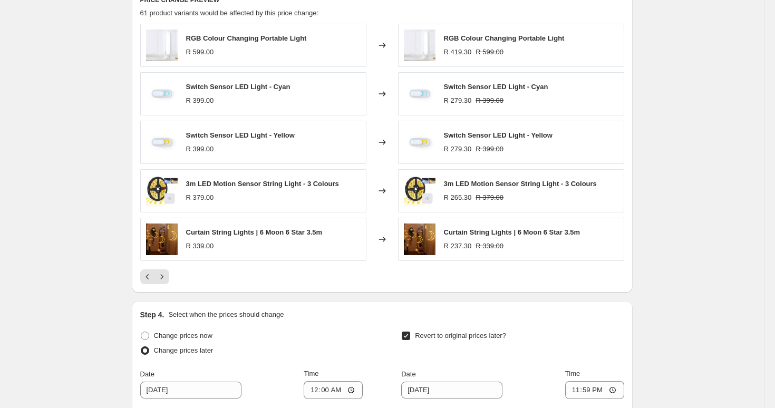
scroll to position [1022, 0]
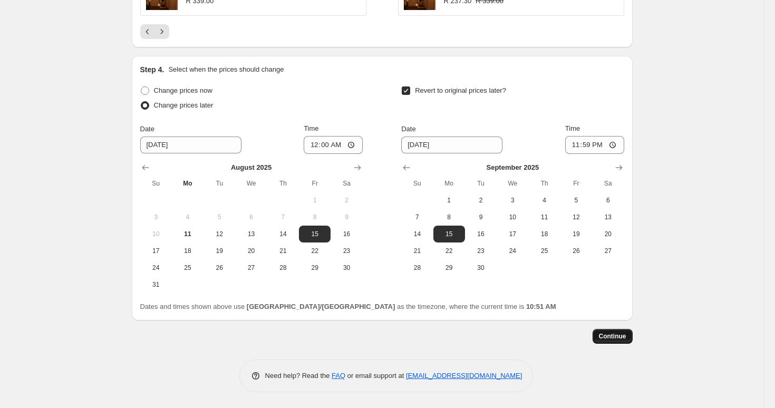
click at [622, 339] on span "Continue" at bounding box center [612, 336] width 27 height 8
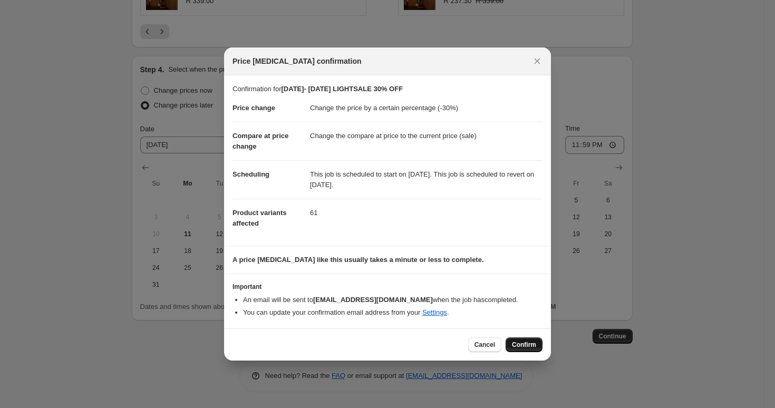
click at [527, 347] on span "Confirm" at bounding box center [524, 345] width 24 height 8
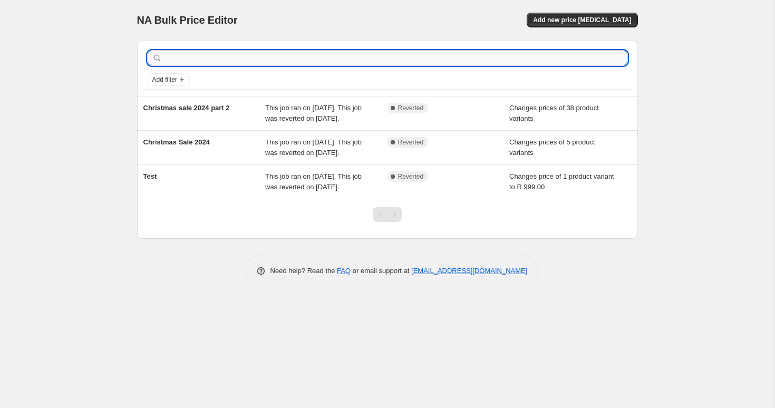
click at [279, 57] on input "text" at bounding box center [396, 58] width 463 height 15
type input "a"
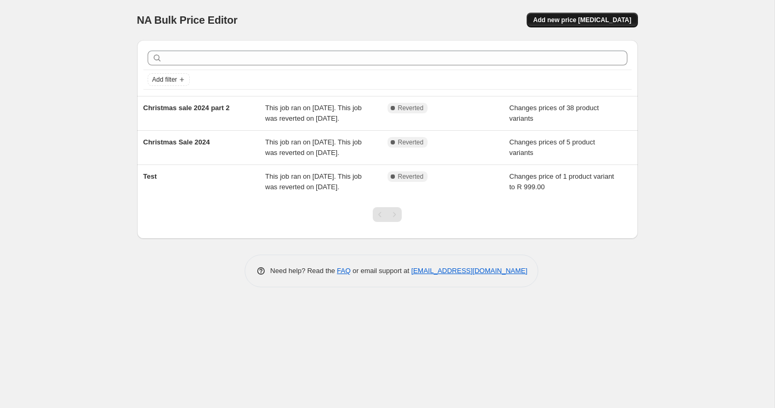
click at [582, 18] on span "Add new price [MEDICAL_DATA]" at bounding box center [582, 20] width 98 height 8
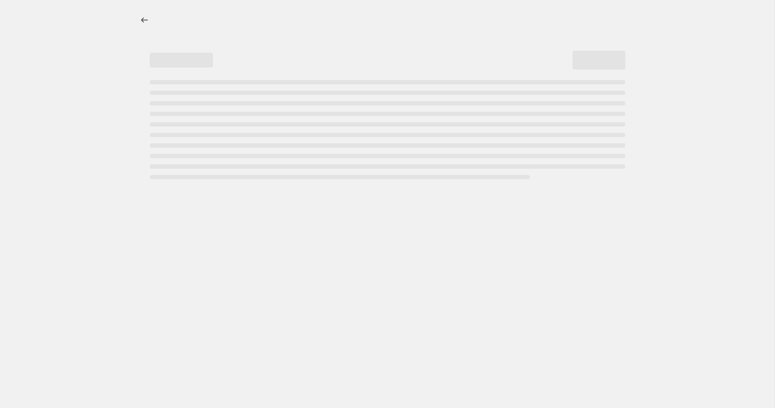
select select "percentage"
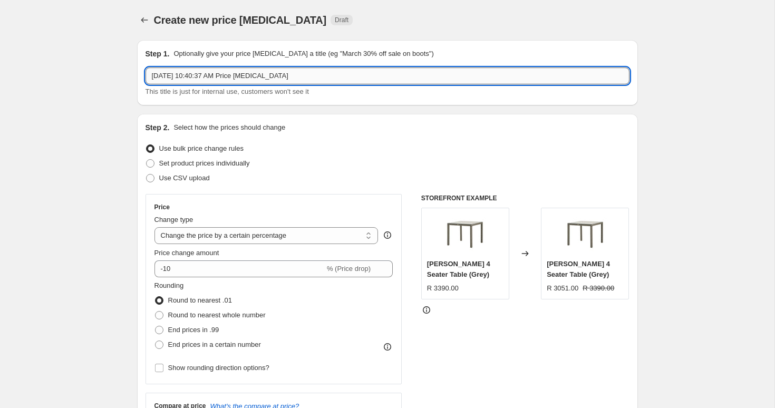
click at [239, 79] on input "[DATE] 10:40:37 AM Price [MEDICAL_DATA]" at bounding box center [388, 76] width 484 height 17
type input "lights prices change back to normal for AUGLIGHTSALE"
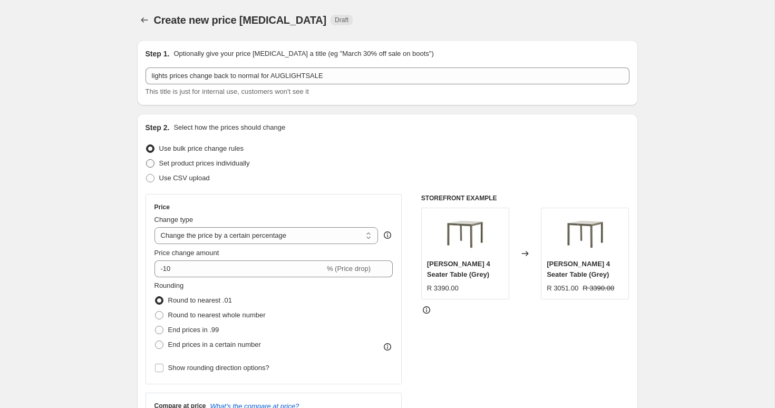
click at [215, 166] on span "Set product prices individually" at bounding box center [204, 163] width 91 height 8
click at [147, 160] on input "Set product prices individually" at bounding box center [146, 159] width 1 height 1
radio input "true"
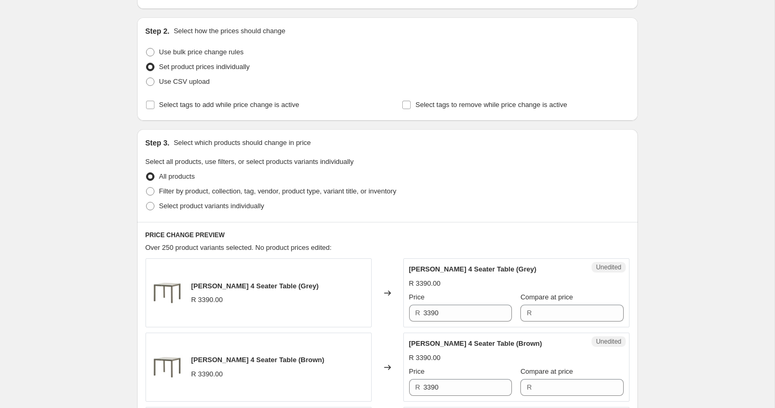
scroll to position [99, 0]
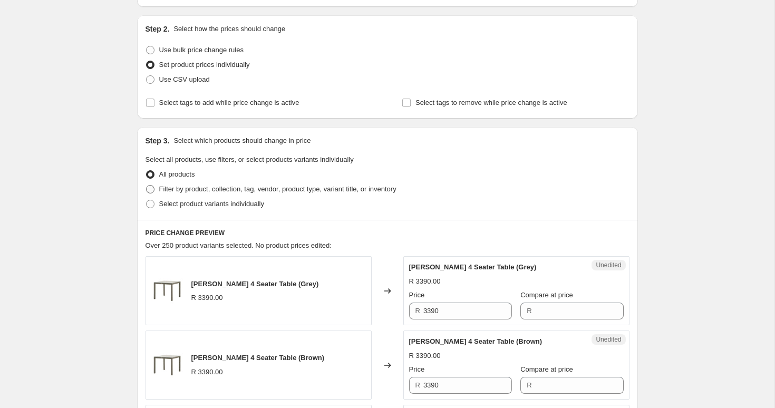
click at [217, 193] on span "Filter by product, collection, tag, vendor, product type, variant title, or inv…" at bounding box center [277, 189] width 237 height 8
click at [147, 186] on input "Filter by product, collection, tag, vendor, product type, variant title, or inv…" at bounding box center [146, 185] width 1 height 1
radio input "true"
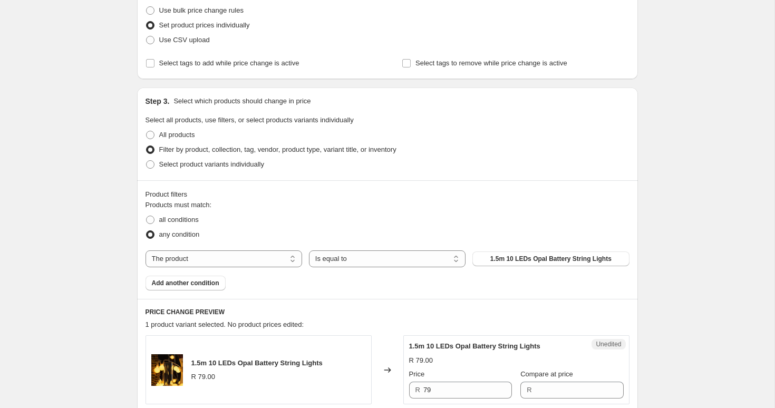
scroll to position [151, 0]
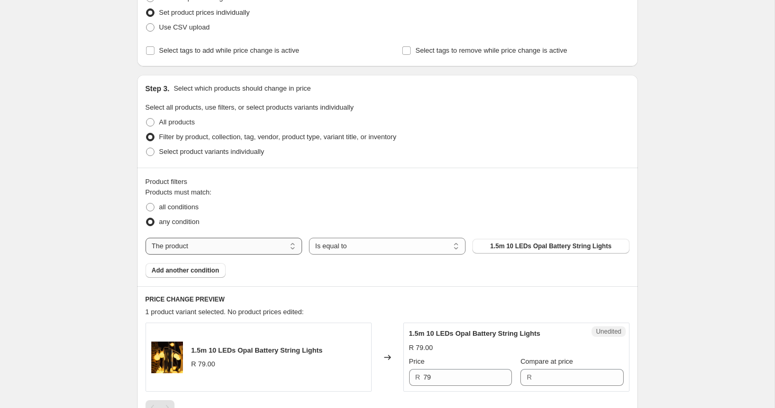
click at [249, 251] on select "The product The product's collection The product's tag The product's vendor The…" at bounding box center [224, 246] width 157 height 17
select select "tag"
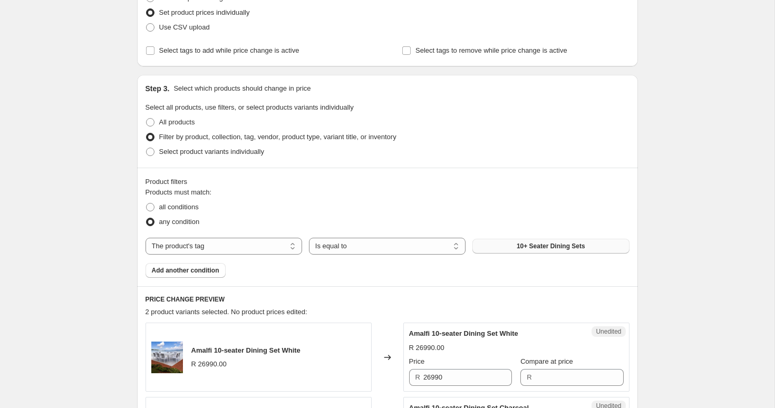
click at [528, 248] on span "10+ Seater Dining Sets" at bounding box center [551, 246] width 69 height 8
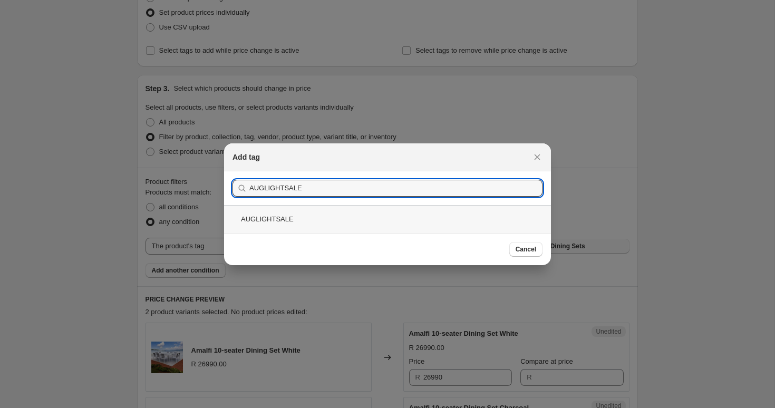
type input "AUGLIGHTSALE"
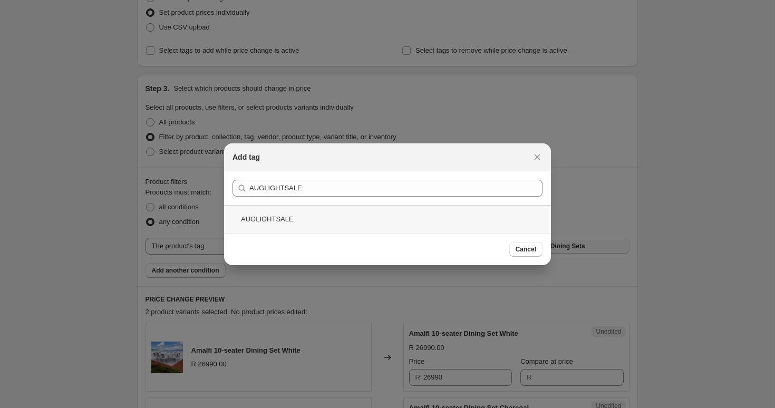
click at [361, 218] on div "AUGLIGHTSALE" at bounding box center [387, 219] width 327 height 28
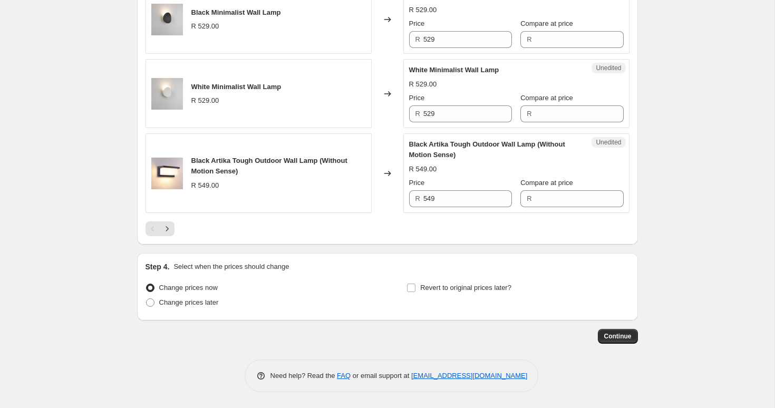
scroll to position [1803, 0]
click at [170, 234] on icon "Next" at bounding box center [167, 229] width 11 height 11
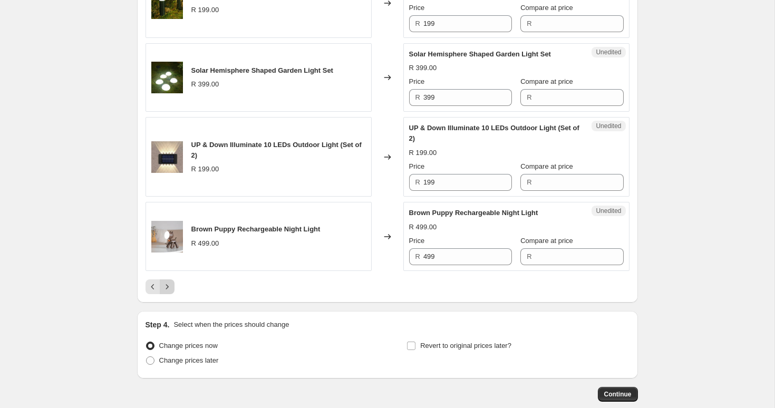
scroll to position [1793, 0]
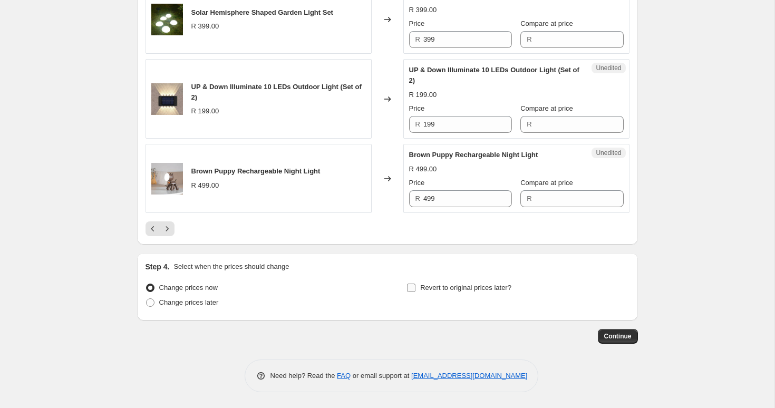
click at [414, 285] on input "Revert to original prices later?" at bounding box center [411, 288] width 8 height 8
checkbox input "true"
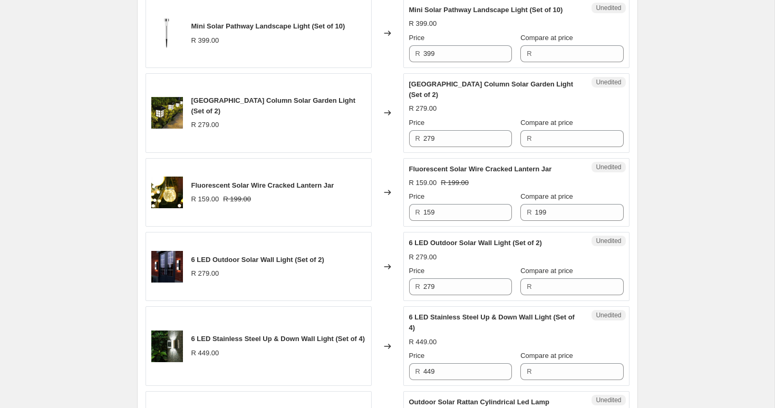
scroll to position [1308, 0]
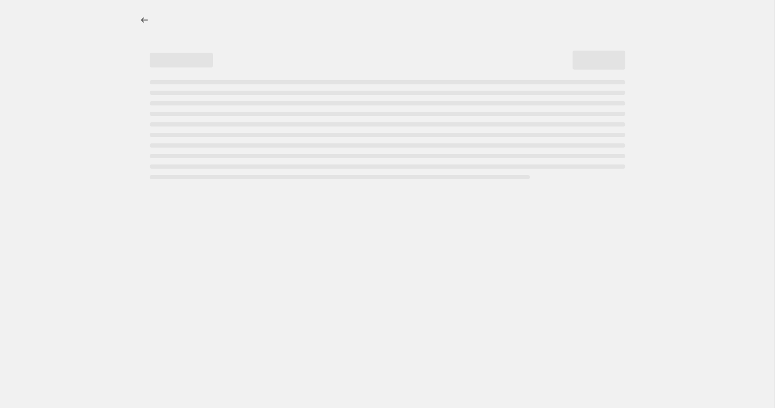
select select "percentage"
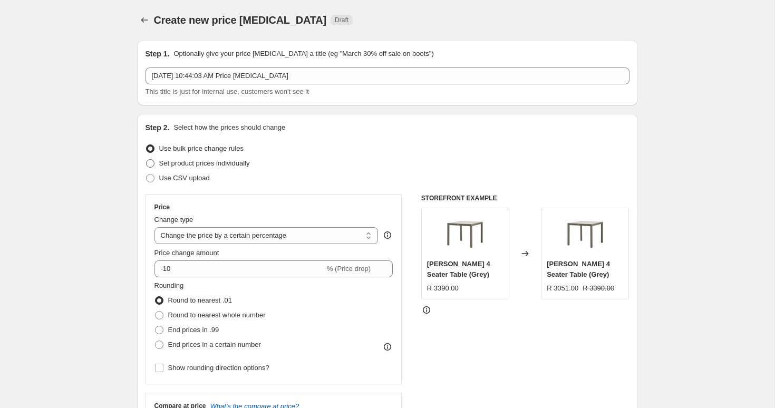
click at [201, 163] on span "Set product prices individually" at bounding box center [204, 163] width 91 height 8
click at [147, 160] on input "Set product prices individually" at bounding box center [146, 159] width 1 height 1
radio input "true"
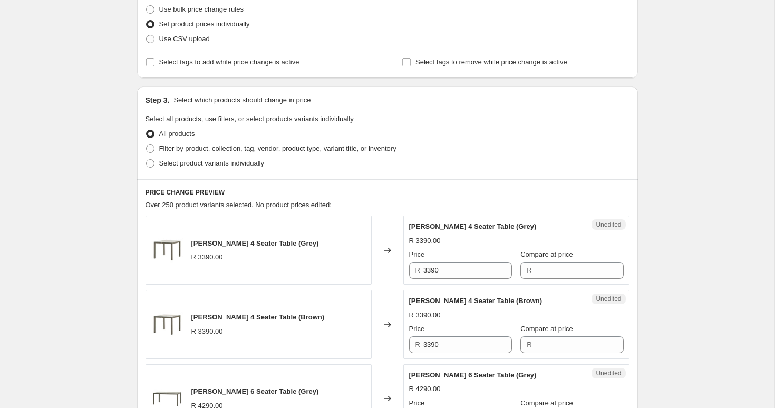
scroll to position [140, 0]
click at [203, 149] on span "Filter by product, collection, tag, vendor, product type, variant title, or inv…" at bounding box center [277, 147] width 237 height 8
click at [147, 144] on input "Filter by product, collection, tag, vendor, product type, variant title, or inv…" at bounding box center [146, 143] width 1 height 1
radio input "true"
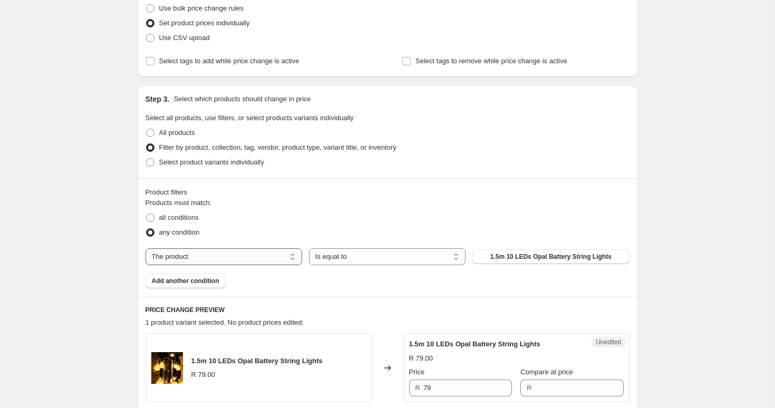
click at [273, 258] on select "The product The product's collection The product's tag The product's vendor The…" at bounding box center [224, 256] width 157 height 17
select select "tag"
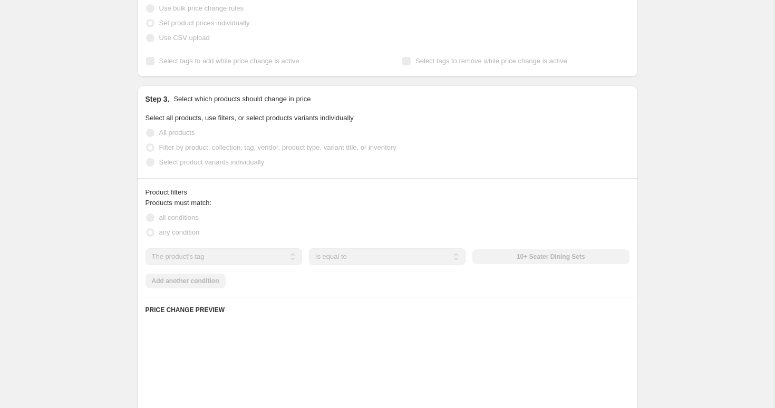
click at [575, 256] on div "10+ Seater Dining Sets" at bounding box center [551, 256] width 157 height 15
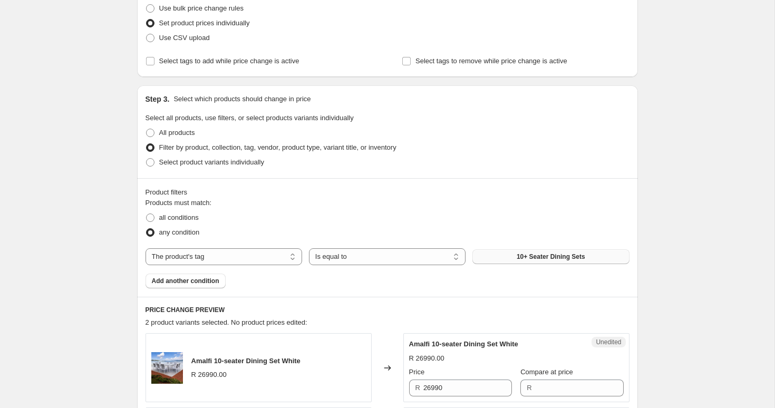
click at [574, 256] on span "10+ Seater Dining Sets" at bounding box center [551, 257] width 69 height 8
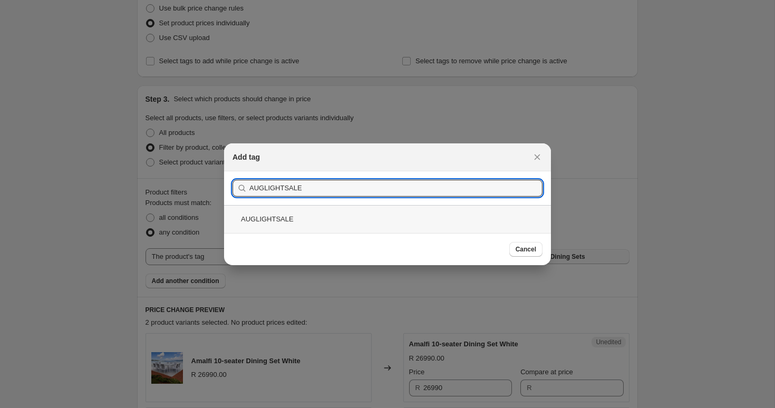
type input "AUGLIGHTSALE"
click at [298, 219] on div "AUGLIGHTSALE" at bounding box center [387, 219] width 327 height 28
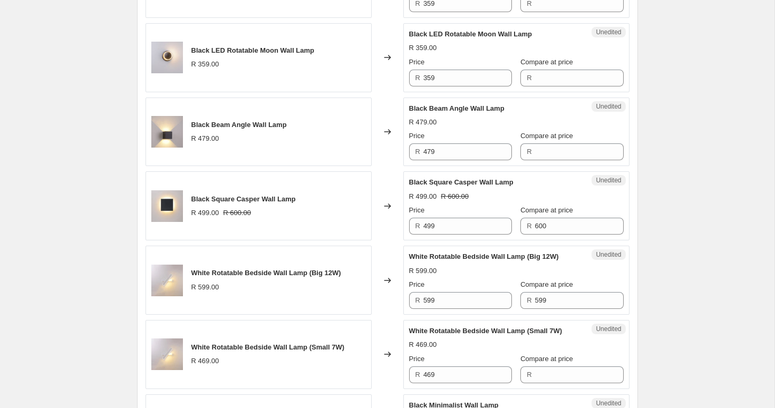
scroll to position [1344, 0]
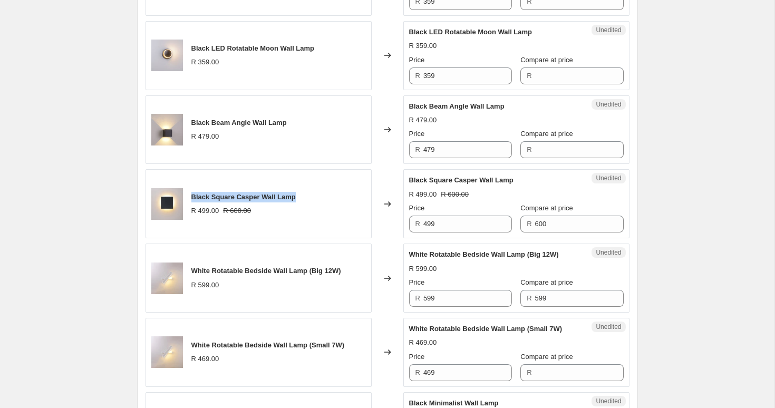
drag, startPoint x: 308, startPoint y: 230, endPoint x: 196, endPoint y: 220, distance: 112.3
click at [196, 220] on div "Black Square Casper Wall Lamp R 499.00 R 600.00" at bounding box center [259, 203] width 226 height 69
copy span "Black Square Casper Wall Lamp"
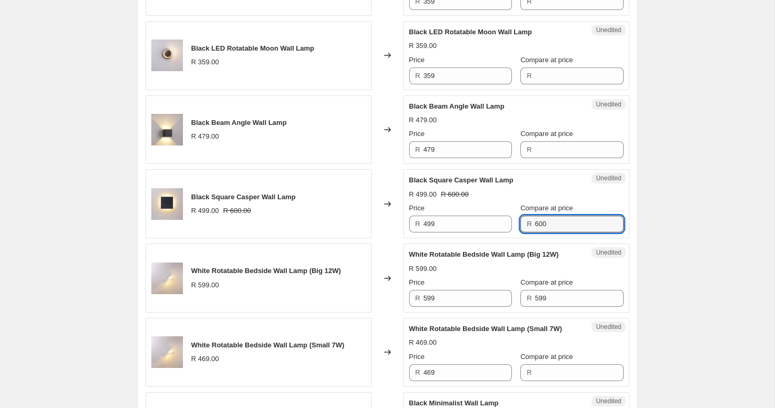
drag, startPoint x: 542, startPoint y: 254, endPoint x: 505, endPoint y: 254, distance: 36.9
click at [505, 233] on div "Price R 499 Compare at price R 600" at bounding box center [516, 218] width 215 height 30
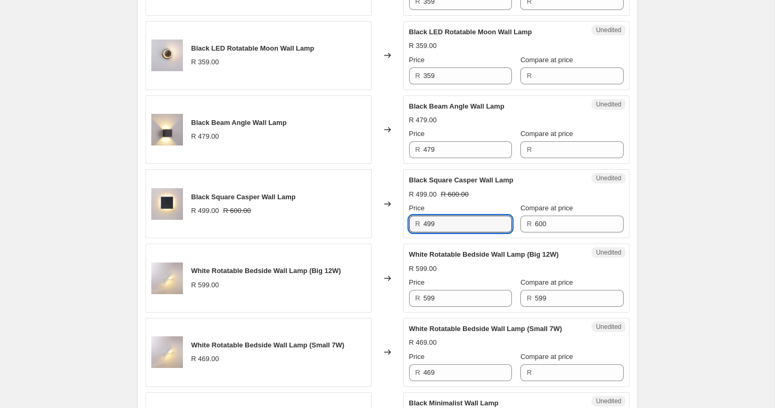
drag, startPoint x: 459, startPoint y: 259, endPoint x: 400, endPoint y: 254, distance: 59.3
click at [400, 238] on div "Black Square Casper Wall Lamp R 499.00 R 600.00 Changed to Unedited Black Squar…" at bounding box center [388, 203] width 484 height 69
type input "5"
click at [505, 219] on div "Black Square Casper Wall Lamp R 499.00 R 600.00 Price R 499 Compare at price R …" at bounding box center [516, 203] width 215 height 57
click at [434, 233] on input "499" at bounding box center [468, 224] width 89 height 17
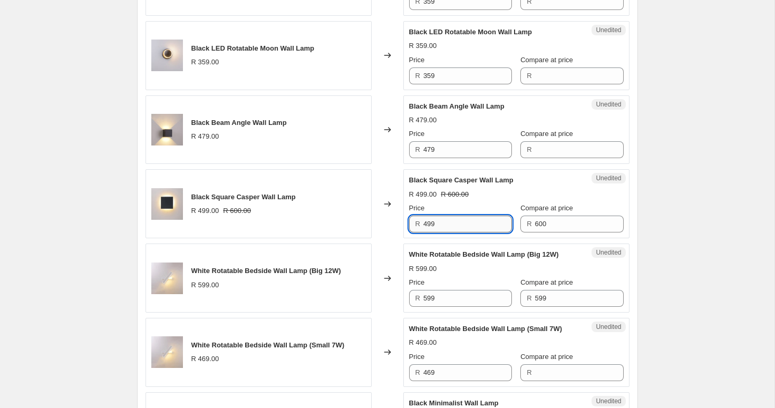
click at [434, 233] on input "499" at bounding box center [468, 224] width 89 height 17
type input "599"
click at [535, 233] on input "600" at bounding box center [579, 224] width 89 height 17
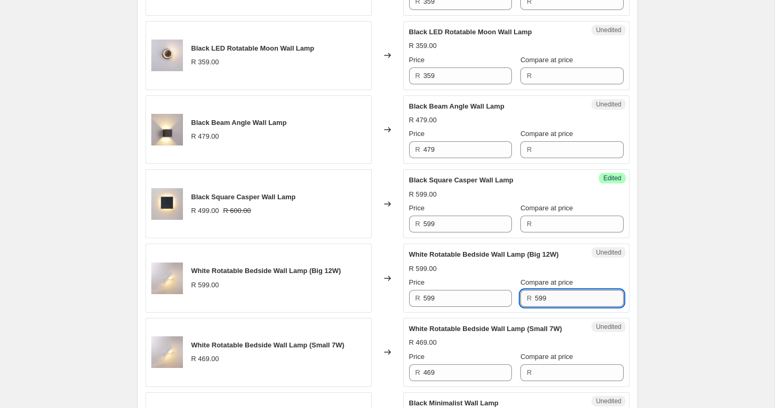
click at [546, 307] on input "599" at bounding box center [579, 298] width 89 height 17
click at [607, 313] on div "Unedited White Rotatable Bedside Wall Lamp (Big 12W) R 599.00 Price R 599 Compa…" at bounding box center [516, 278] width 226 height 69
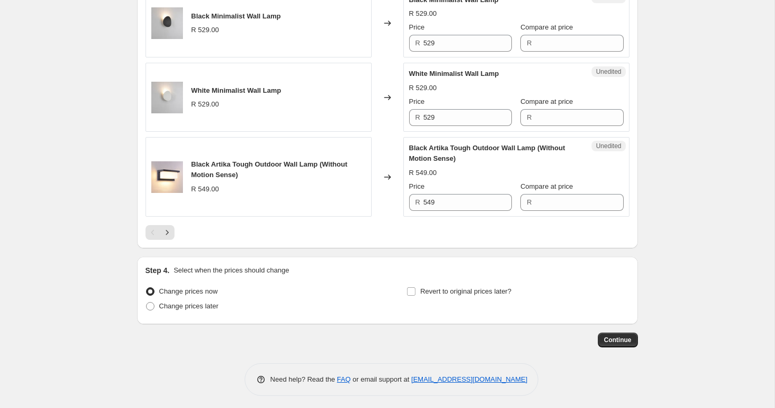
scroll to position [1748, 0]
click at [168, 237] on icon "Next" at bounding box center [167, 232] width 11 height 11
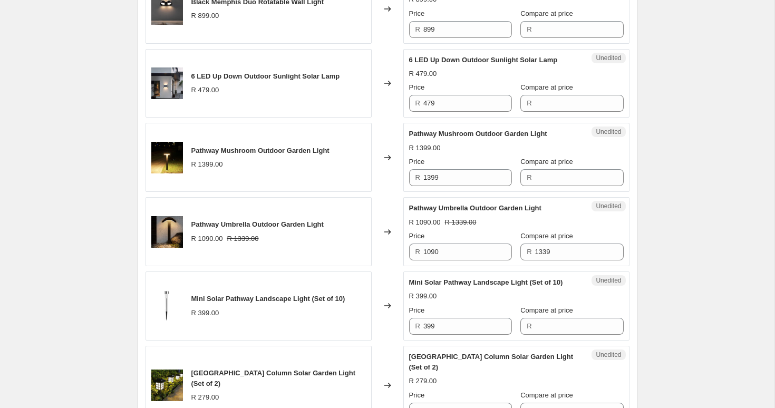
scroll to position [1030, 0]
drag, startPoint x: 335, startPoint y: 226, endPoint x: 190, endPoint y: 226, distance: 144.5
click at [190, 226] on div "Pathway Umbrella Outdoor Garden Light R 1090.00 R 1339.00" at bounding box center [259, 231] width 226 height 69
copy span "Pathway Umbrella Outdoor Garden Light"
click at [535, 258] on input "1339" at bounding box center [579, 251] width 89 height 17
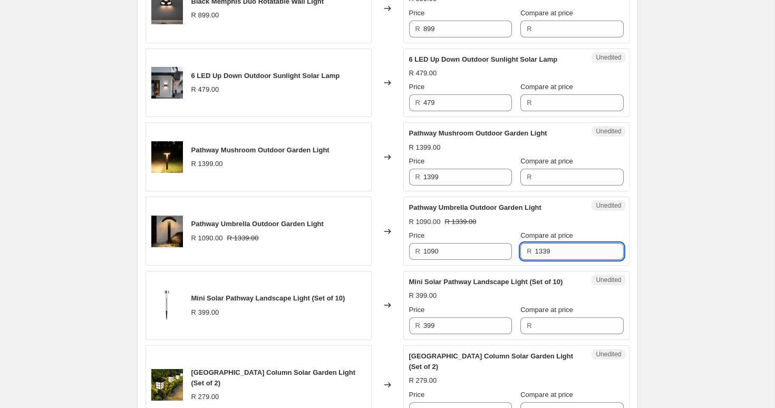
click at [535, 258] on input "1339" at bounding box center [579, 251] width 89 height 17
click at [448, 255] on input "1090" at bounding box center [468, 251] width 89 height 17
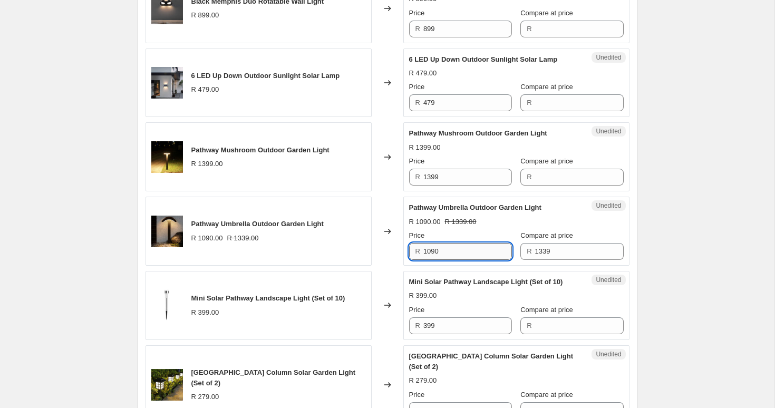
click at [448, 255] on input "1090" at bounding box center [468, 251] width 89 height 17
paste input "339"
type input "1339"
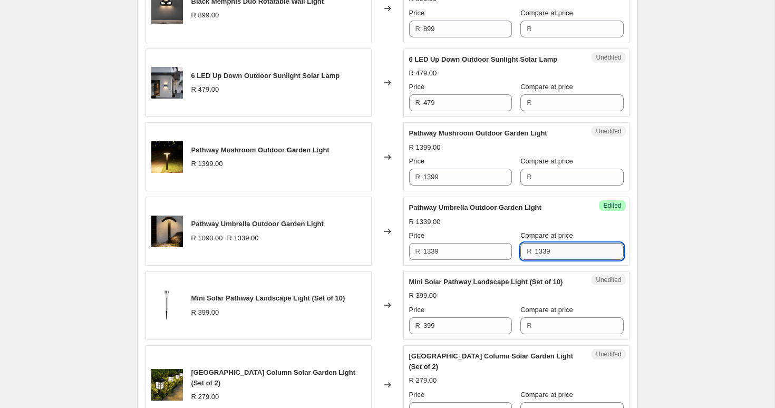
click at [535, 249] on input "1339" at bounding box center [579, 251] width 89 height 17
click at [656, 243] on div "Create new price change job. This page is ready Create new price change job Dra…" at bounding box center [387, 65] width 775 height 2191
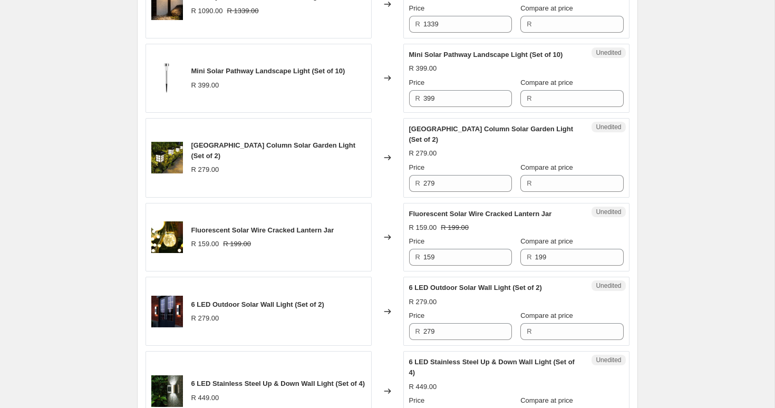
scroll to position [1261, 0]
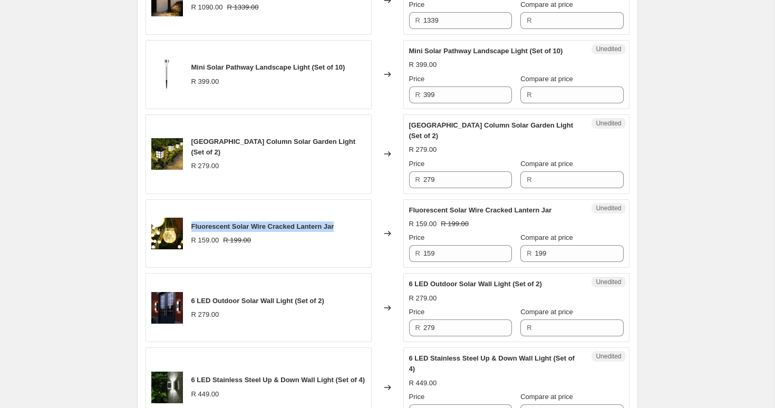
drag, startPoint x: 342, startPoint y: 238, endPoint x: 195, endPoint y: 229, distance: 146.9
click at [194, 229] on div "Fluorescent Solar Wire Cracked Lantern Jar R 159.00 R 199.00" at bounding box center [259, 233] width 226 height 69
copy span "Fluorescent Solar Wire Cracked Lantern Jar"
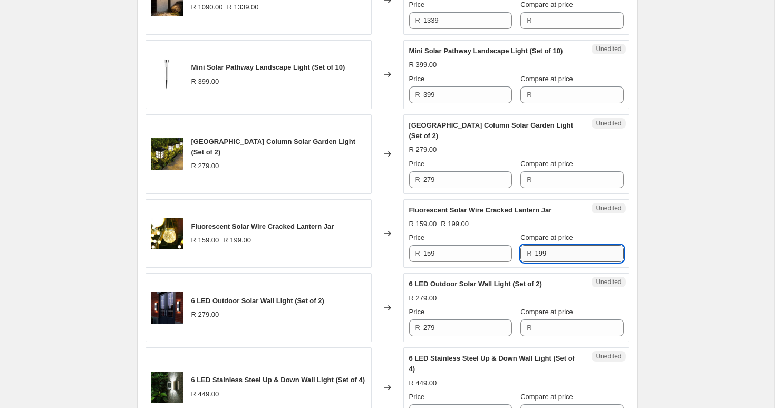
click at [537, 262] on input "199" at bounding box center [579, 253] width 89 height 17
click at [438, 262] on input "159" at bounding box center [468, 253] width 89 height 17
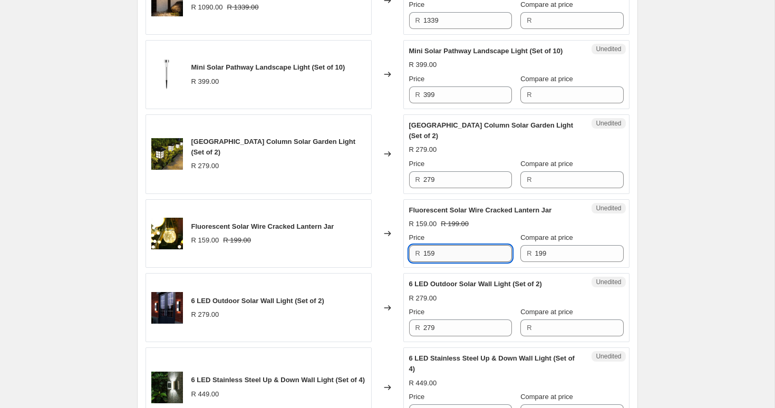
click at [438, 262] on input "159" at bounding box center [468, 253] width 89 height 17
paste input "9"
type input "199"
click at [535, 262] on input "199" at bounding box center [579, 253] width 89 height 17
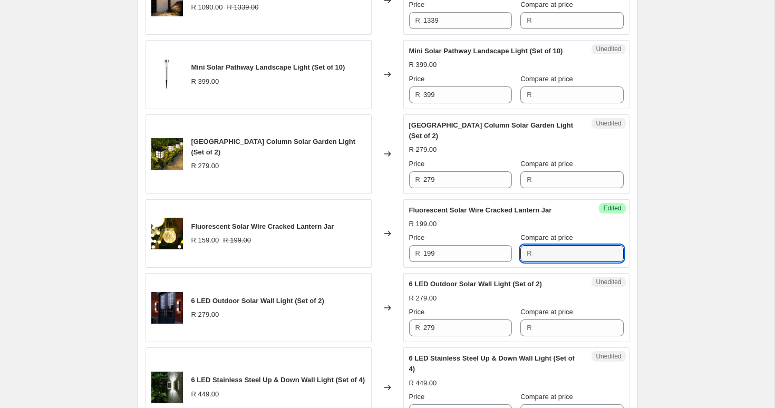
click at [369, 301] on div "6 LED Outdoor Solar Wall Light (Set of 2) R 279.00" at bounding box center [259, 307] width 226 height 69
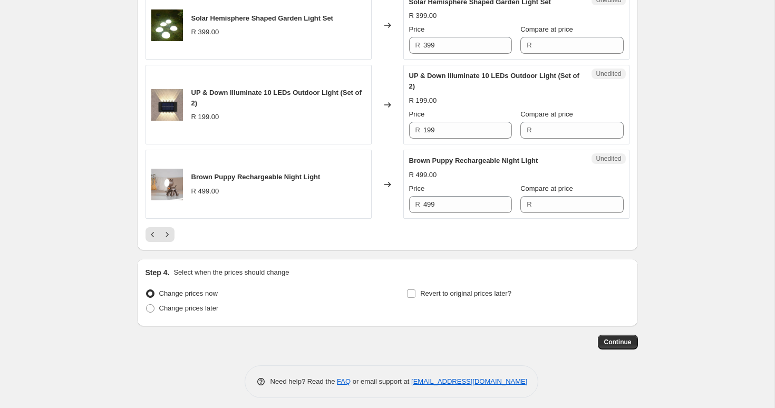
scroll to position [1777, 0]
click at [168, 239] on icon "Next" at bounding box center [167, 234] width 11 height 11
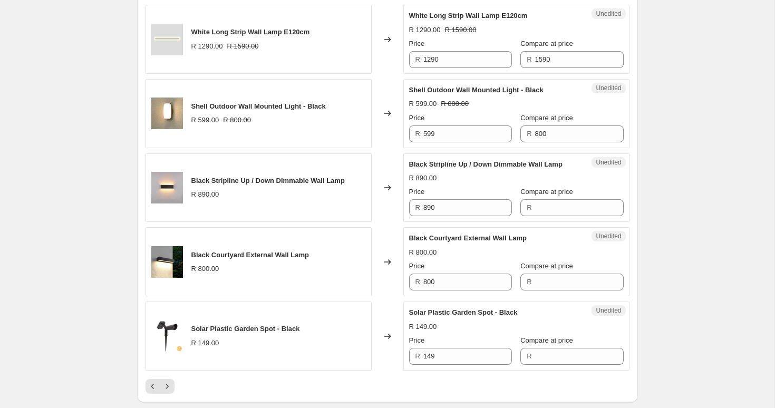
scroll to position [1564, 0]
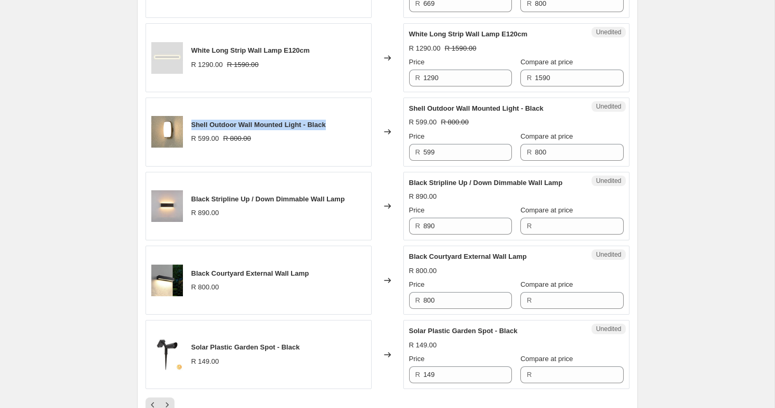
drag, startPoint x: 336, startPoint y: 156, endPoint x: 192, endPoint y: 152, distance: 144.6
click at [192, 152] on div "Shell Outdoor Wall Mounted Light - Black R 599.00 R 800.00" at bounding box center [259, 132] width 226 height 69
copy span "Shell Outdoor Wall Mounted Light - Black"
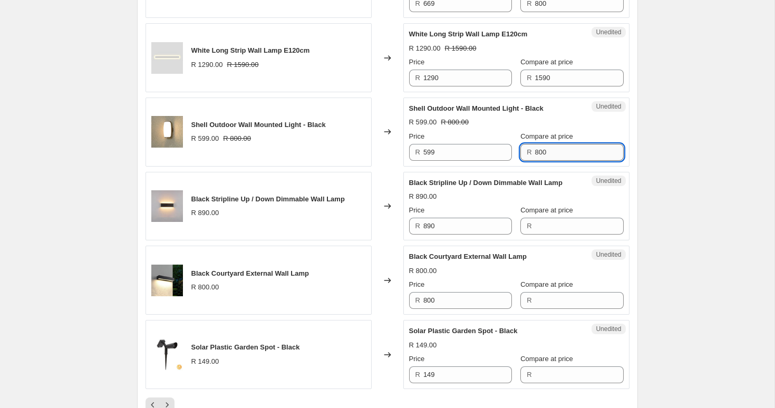
click at [537, 161] on input "800" at bounding box center [579, 152] width 89 height 17
click at [449, 161] on input "599" at bounding box center [468, 152] width 89 height 17
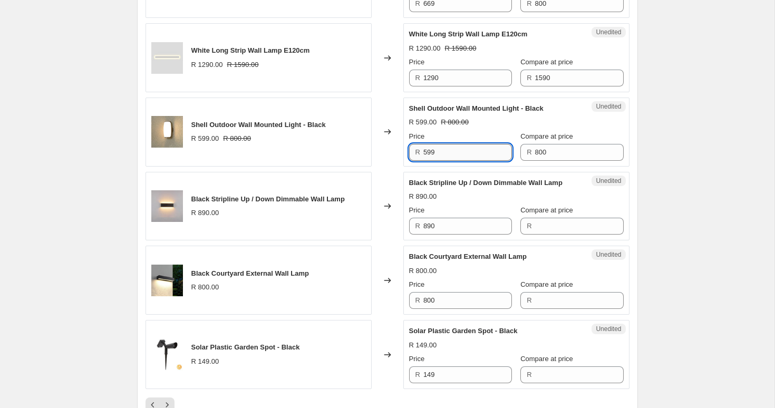
click at [449, 161] on input "599" at bounding box center [468, 152] width 89 height 17
type input "799"
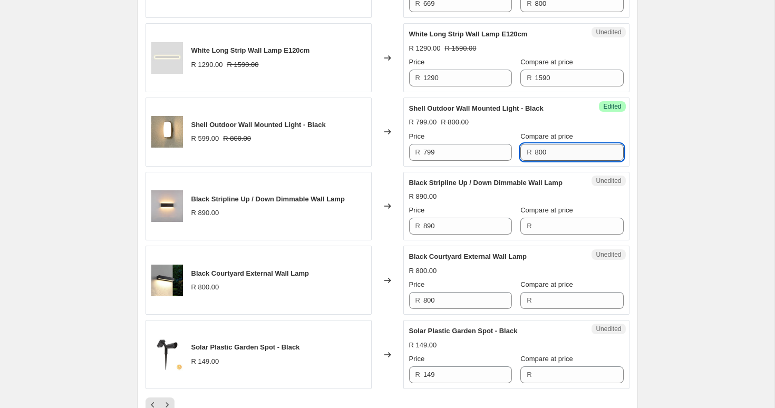
click at [542, 161] on input "800" at bounding box center [579, 152] width 89 height 17
type input "8"
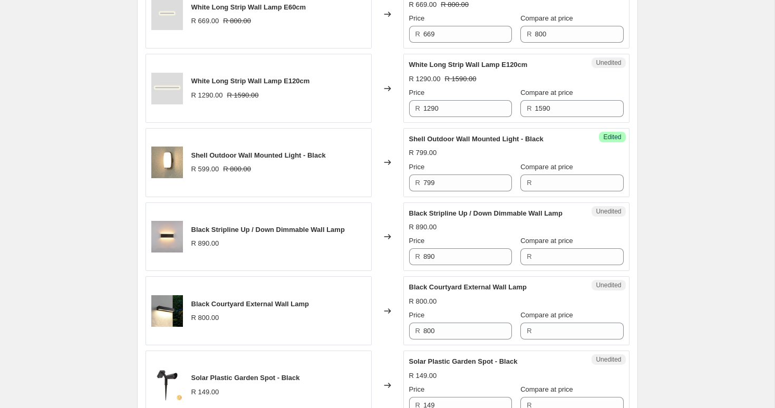
scroll to position [1526, 0]
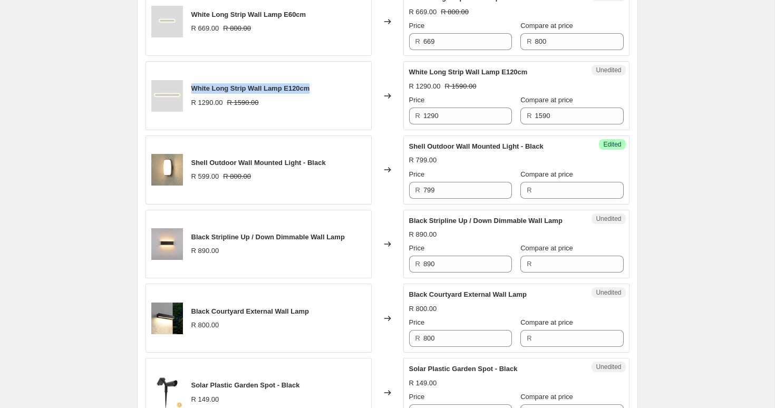
drag, startPoint x: 319, startPoint y: 117, endPoint x: 190, endPoint y: 118, distance: 128.2
click at [190, 118] on div "White Long Strip Wall Lamp E120cm R 1290.00 R 1590.00" at bounding box center [259, 95] width 226 height 69
copy span "White Long Strip Wall Lamp E120cm"
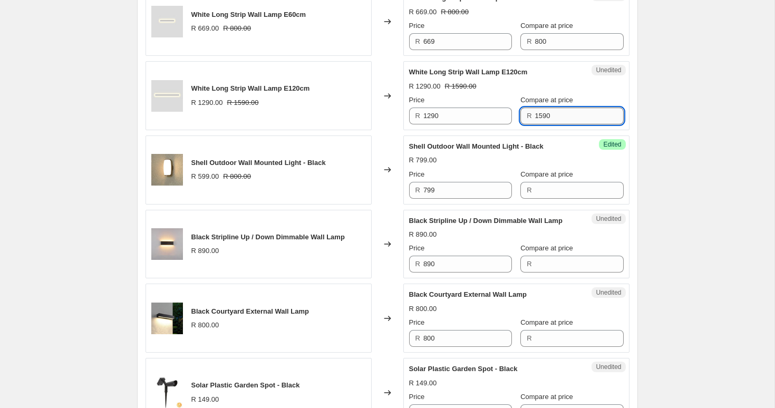
click at [547, 124] on input "1590" at bounding box center [579, 116] width 89 height 17
click at [442, 124] on input "1290" at bounding box center [468, 116] width 89 height 17
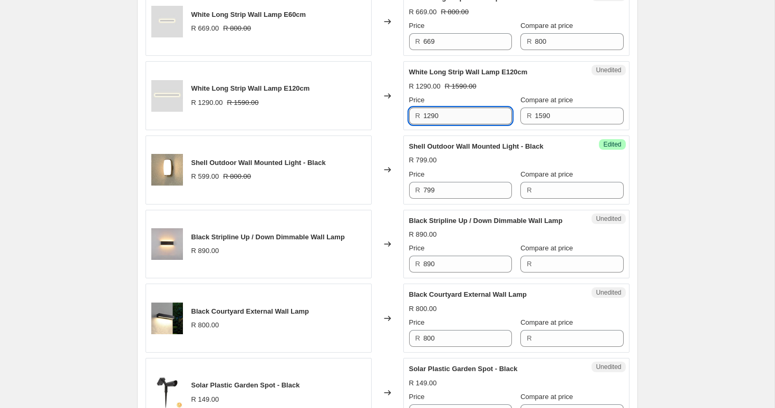
click at [442, 124] on input "1290" at bounding box center [468, 116] width 89 height 17
paste input "5"
type input "1590"
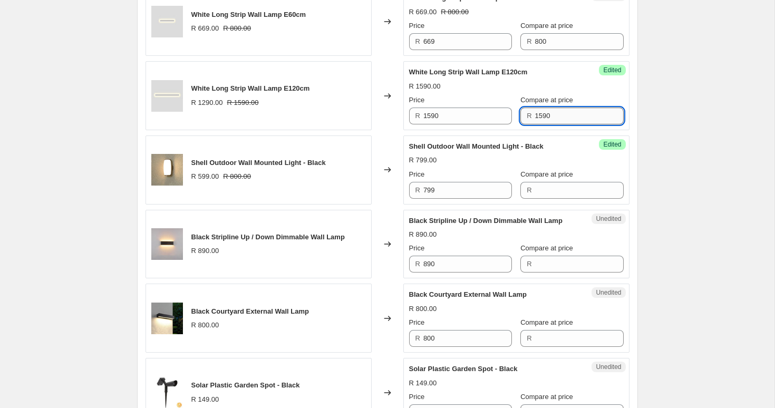
click at [535, 124] on input "1590" at bounding box center [579, 116] width 89 height 17
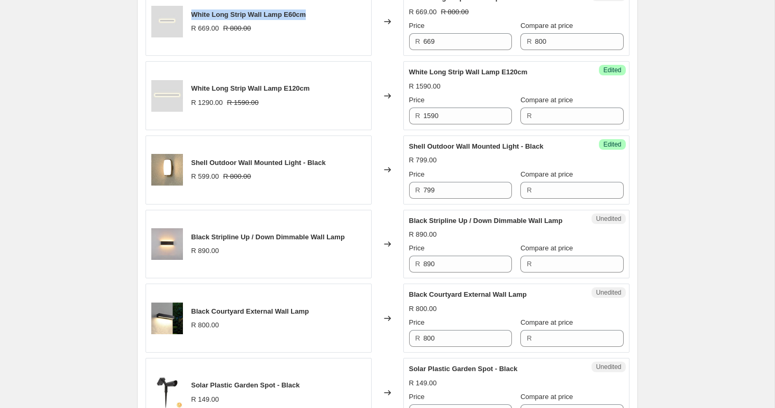
drag, startPoint x: 314, startPoint y: 46, endPoint x: 194, endPoint y: 44, distance: 119.7
click at [194, 44] on div "White Long Strip Wall Lamp E60cm R 669.00 R 800.00" at bounding box center [259, 21] width 226 height 69
copy span "White Long Strip Wall Lamp E60cm"
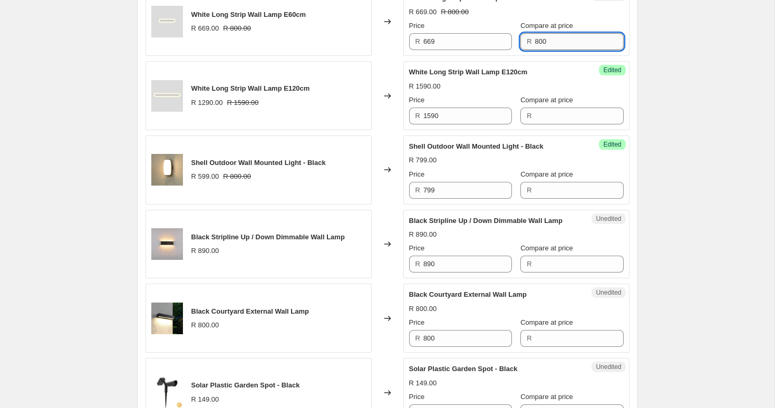
click at [538, 50] on input "800" at bounding box center [579, 41] width 89 height 17
click at [457, 50] on input "669" at bounding box center [468, 41] width 89 height 17
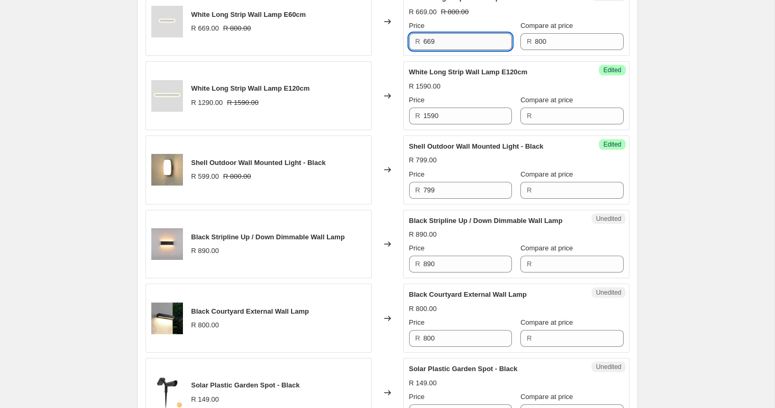
click at [457, 50] on input "669" at bounding box center [468, 41] width 89 height 17
type input "799"
click at [547, 50] on input "800" at bounding box center [579, 41] width 89 height 17
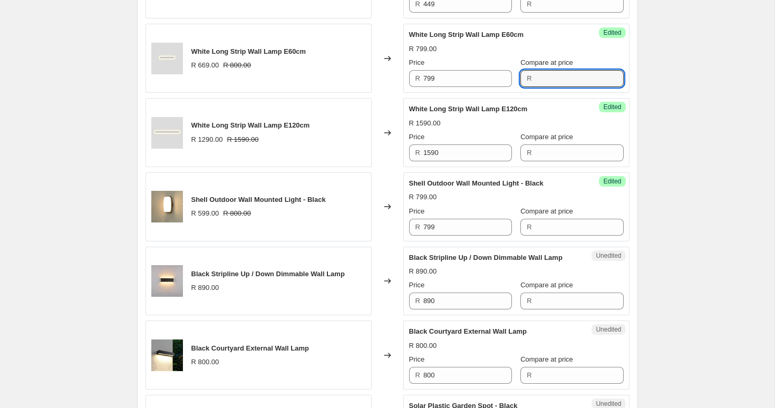
scroll to position [1487, 0]
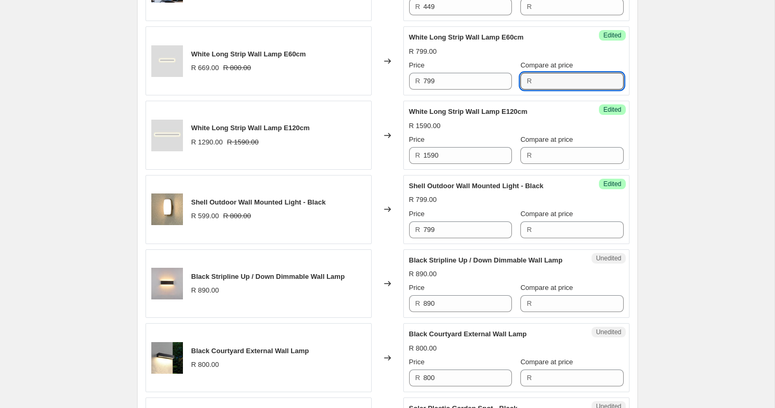
click at [389, 147] on div "Changed to" at bounding box center [388, 135] width 32 height 69
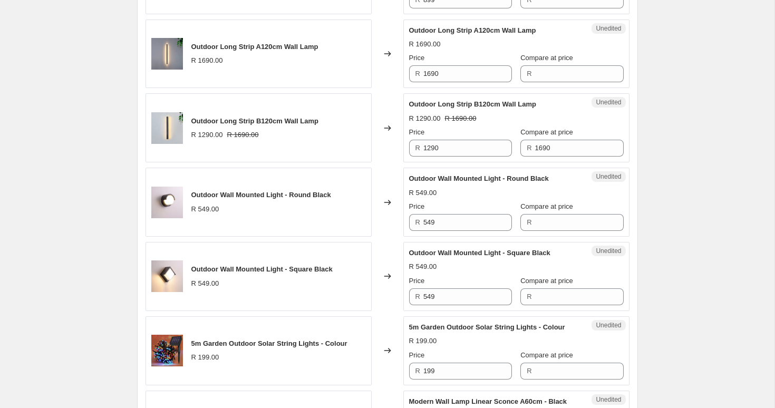
scroll to position [1042, 0]
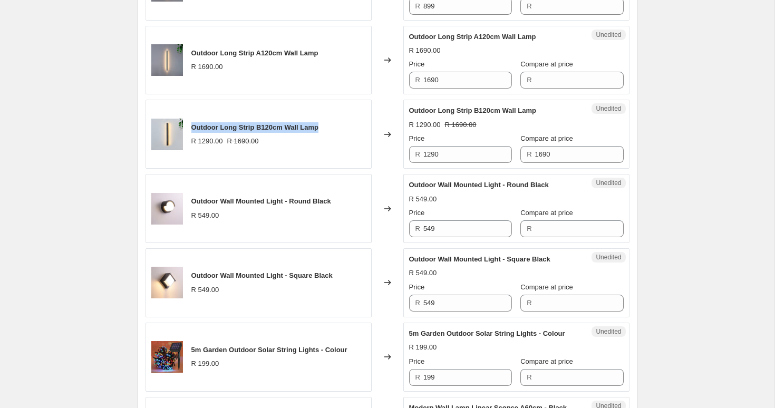
drag, startPoint x: 328, startPoint y: 137, endPoint x: 191, endPoint y: 139, distance: 136.1
click at [191, 139] on div "Outdoor Long Strip B120cm Wall Lamp R 1290.00 R 1690.00" at bounding box center [259, 134] width 226 height 69
copy span "Outdoor Long Strip B120cm Wall Lamp"
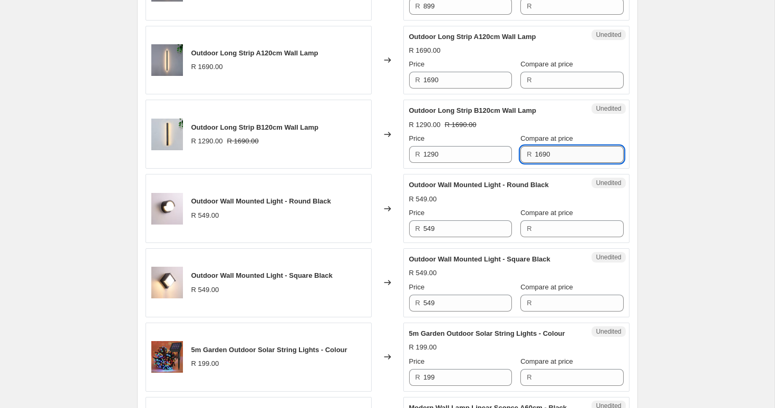
click at [545, 163] on input "1690" at bounding box center [579, 154] width 89 height 17
click at [456, 163] on input "1290" at bounding box center [468, 154] width 89 height 17
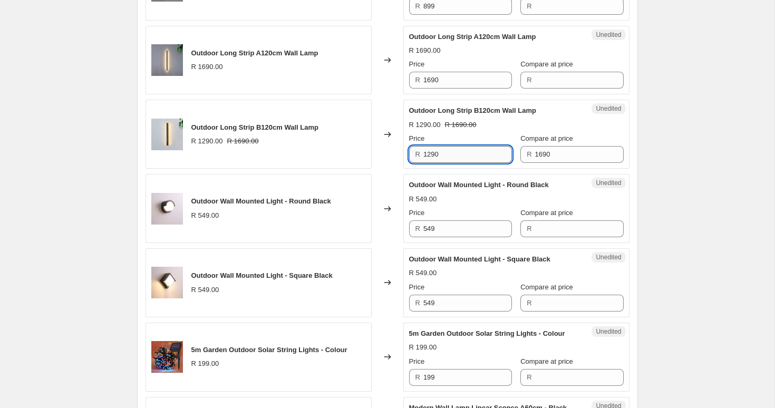
click at [456, 163] on input "1290" at bounding box center [468, 154] width 89 height 17
paste input "6"
type input "1690"
click at [536, 162] on input "1690" at bounding box center [579, 154] width 89 height 17
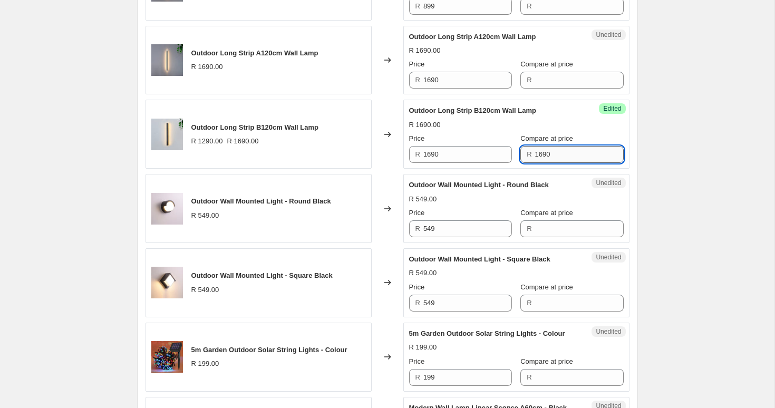
click at [536, 162] on input "1690" at bounding box center [579, 154] width 89 height 17
click at [357, 169] on div "Outdoor Long Strip B120cm Wall Lamp R 1290.00 R 1690.00" at bounding box center [259, 134] width 226 height 69
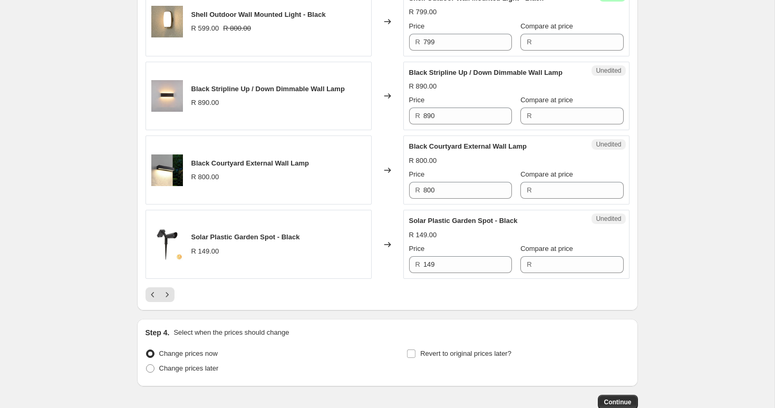
scroll to position [1783, 0]
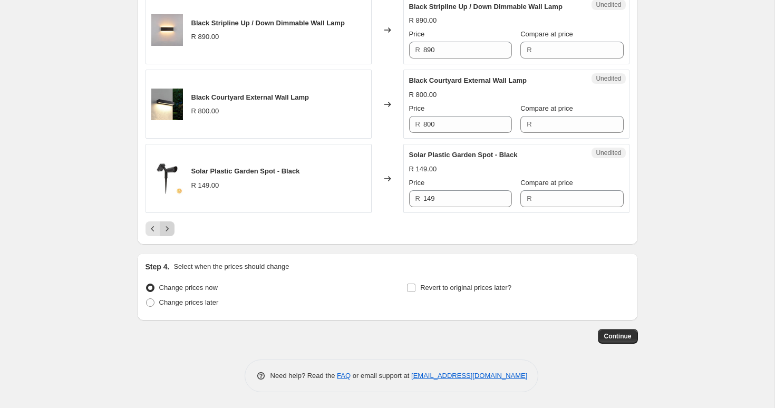
click at [168, 230] on icon "Next" at bounding box center [167, 229] width 11 height 11
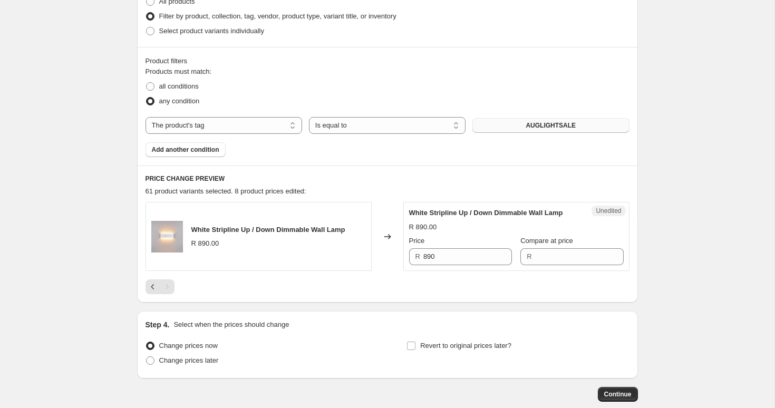
scroll to position [340, 0]
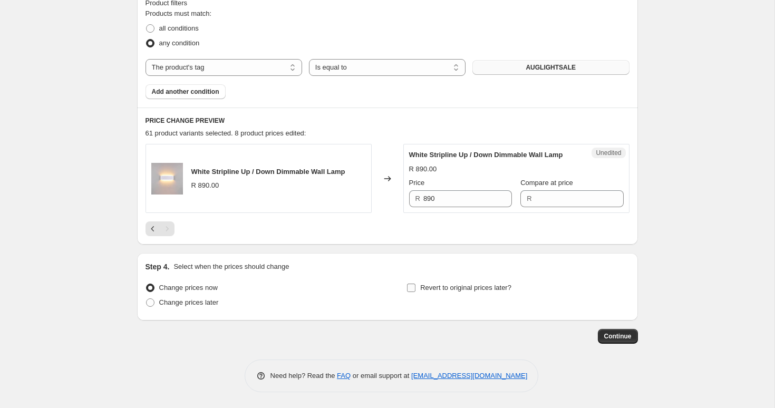
click at [413, 288] on input "Revert to original prices later?" at bounding box center [411, 288] width 8 height 8
checkbox input "true"
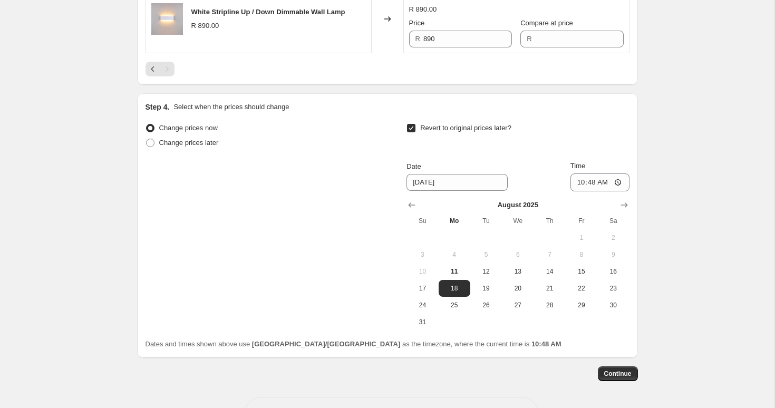
scroll to position [498, 0]
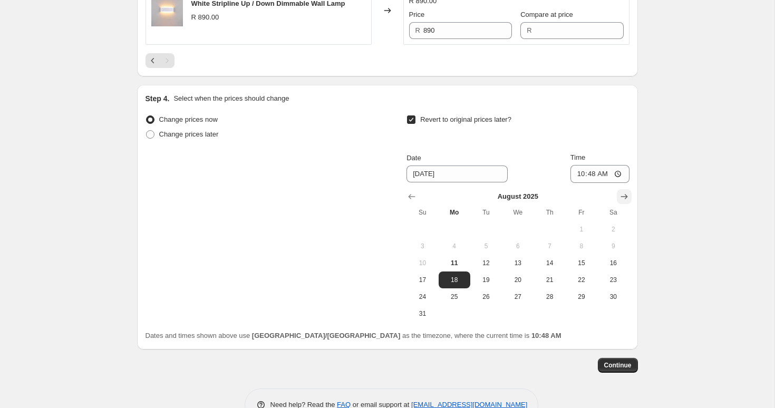
click at [629, 203] on button "Show next month, September 2025" at bounding box center [624, 196] width 15 height 15
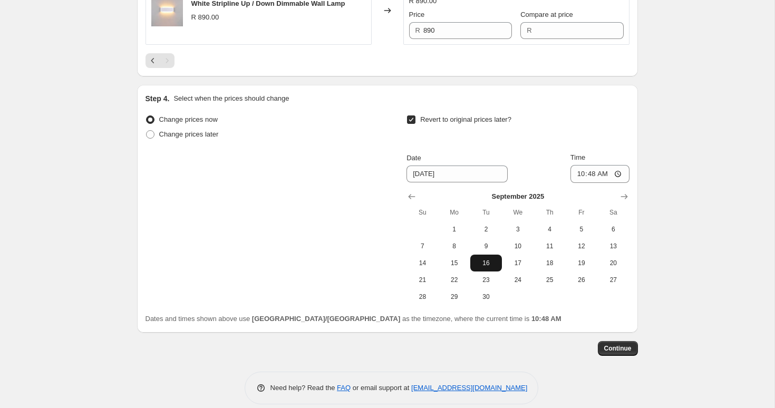
click at [490, 267] on span "16" at bounding box center [486, 263] width 23 height 8
type input "9/16/2025"
click at [600, 183] on input "10:48" at bounding box center [600, 174] width 59 height 18
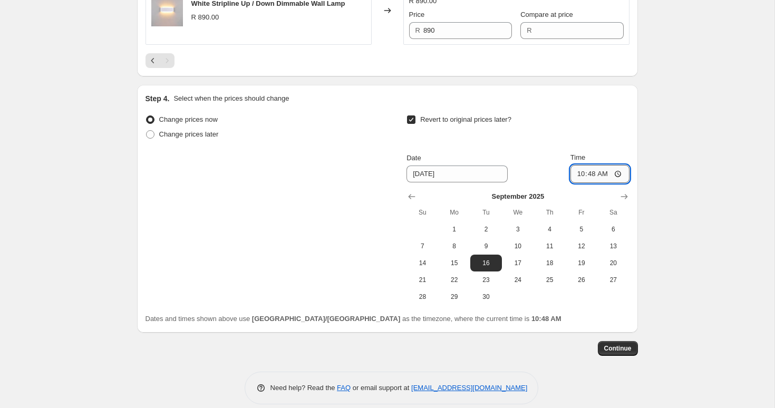
click at [592, 183] on input "10:48" at bounding box center [600, 174] width 59 height 18
click at [611, 182] on input "00:48" at bounding box center [600, 174] width 59 height 18
type input "08:00"
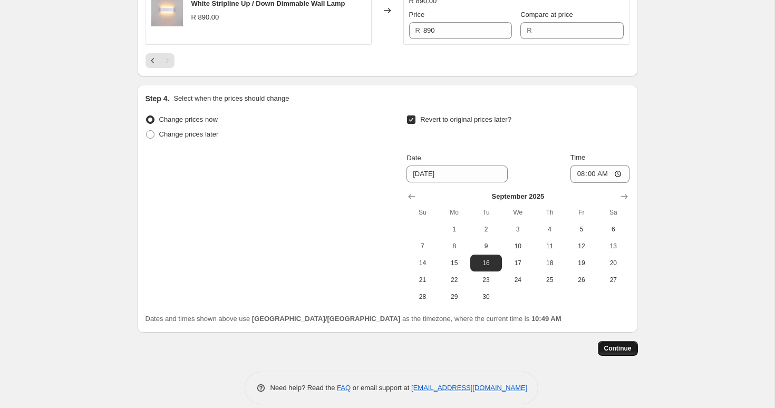
click at [627, 353] on span "Continue" at bounding box center [617, 348] width 27 height 8
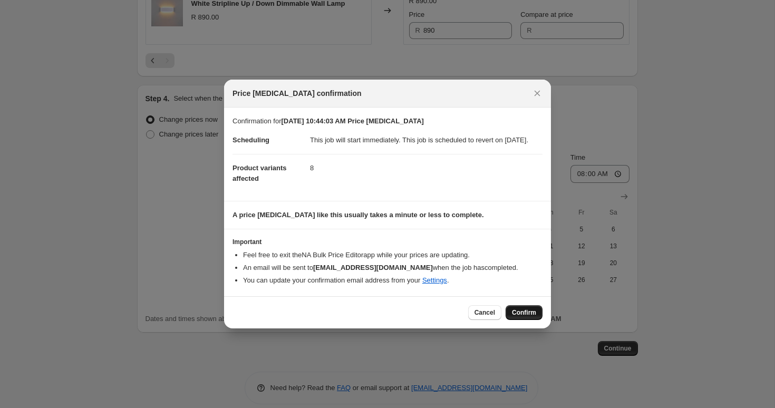
click at [521, 317] on span "Confirm" at bounding box center [524, 313] width 24 height 8
